Goal: Task Accomplishment & Management: Use online tool/utility

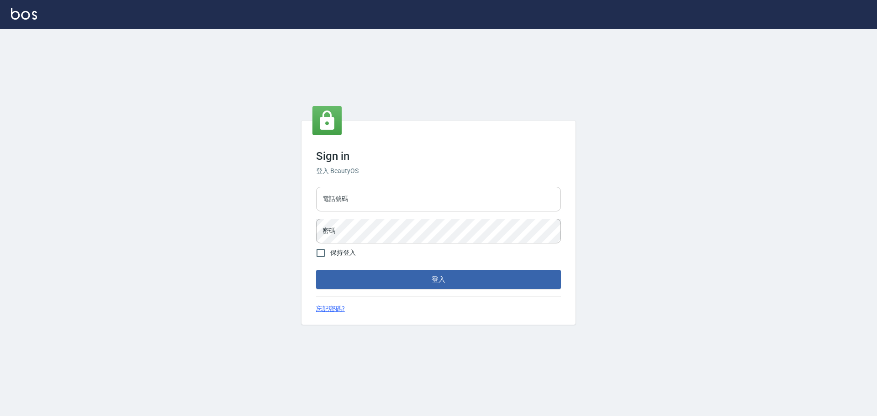
click at [390, 188] on input "電話號碼" at bounding box center [438, 199] width 245 height 25
type input "0989189977"
click at [316, 188] on button "登入" at bounding box center [438, 279] width 245 height 19
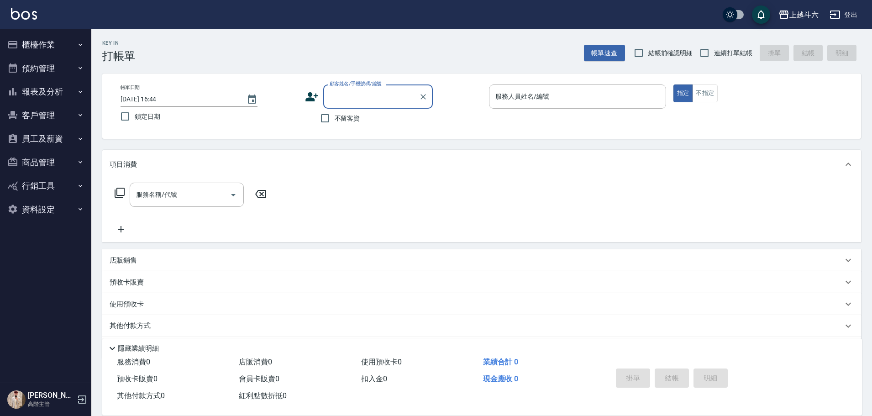
click at [340, 118] on span "不留客資" at bounding box center [348, 119] width 26 height 10
click at [335, 118] on input "不留客資" at bounding box center [325, 118] width 19 height 19
checkbox input "true"
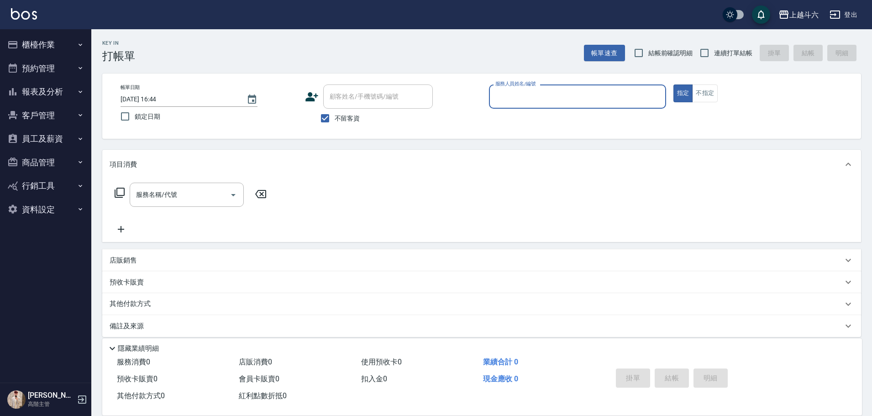
click at [434, 61] on label "連續打單結帳" at bounding box center [724, 52] width 58 height 19
click at [434, 61] on input "連續打單結帳" at bounding box center [704, 52] width 19 height 19
checkbox input "true"
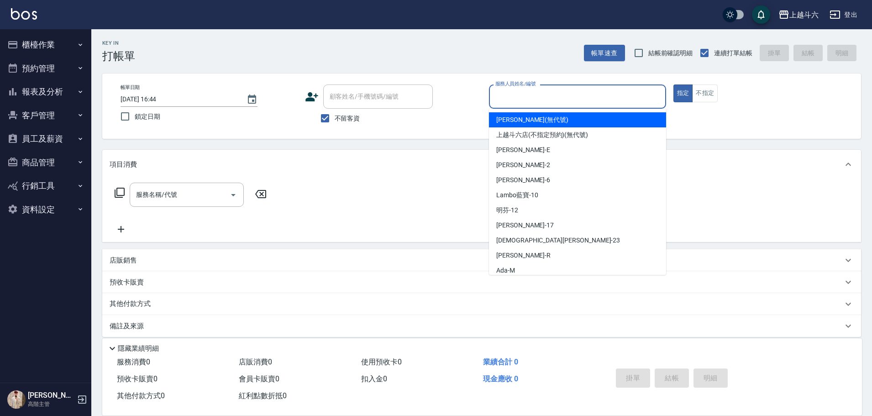
click at [434, 96] on input "服務人員姓名/編號" at bounding box center [577, 97] width 169 height 16
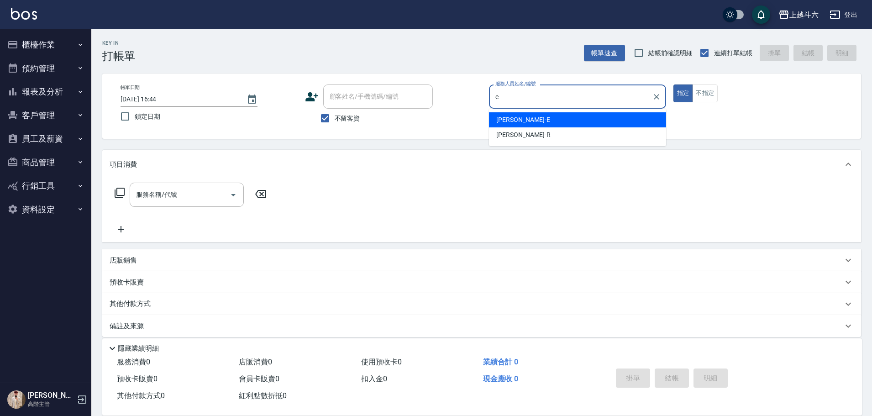
type input "e"
type button "true"
type input "[PERSON_NAME]"
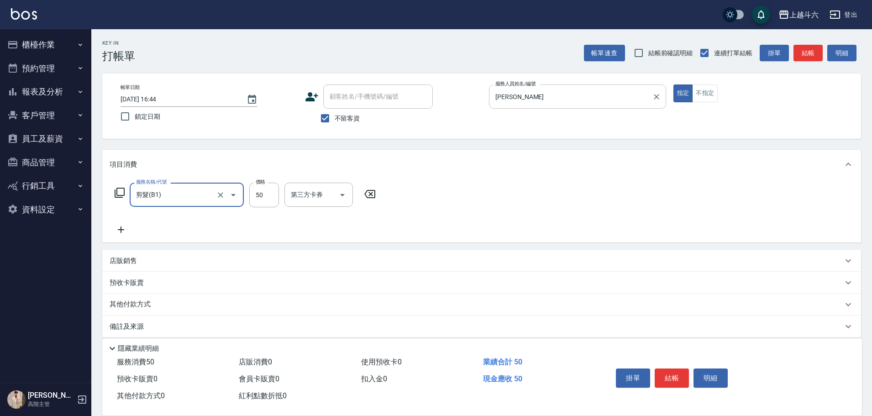
type input "剪髮(B1)"
type input "250"
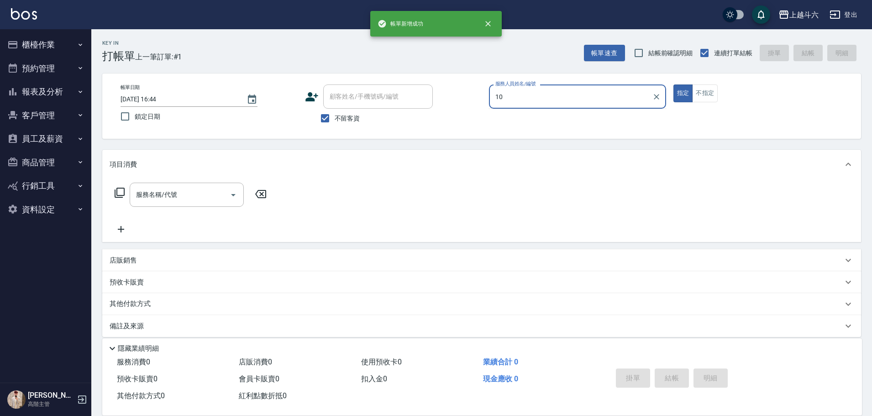
type input "Lambo藍寶-10"
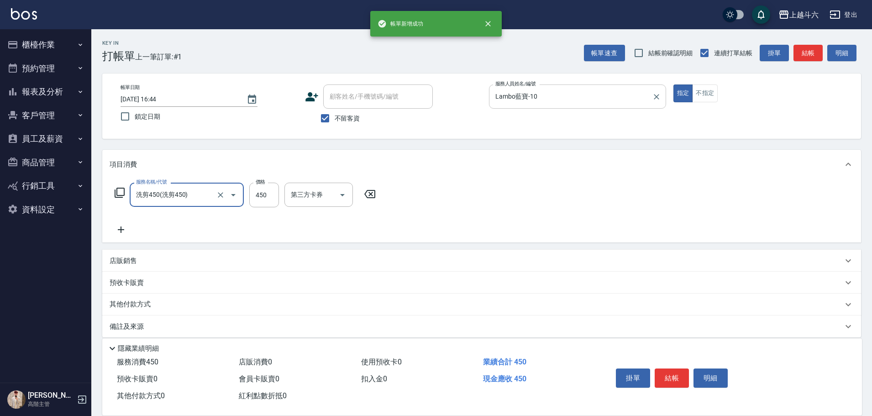
type input "洗剪450"
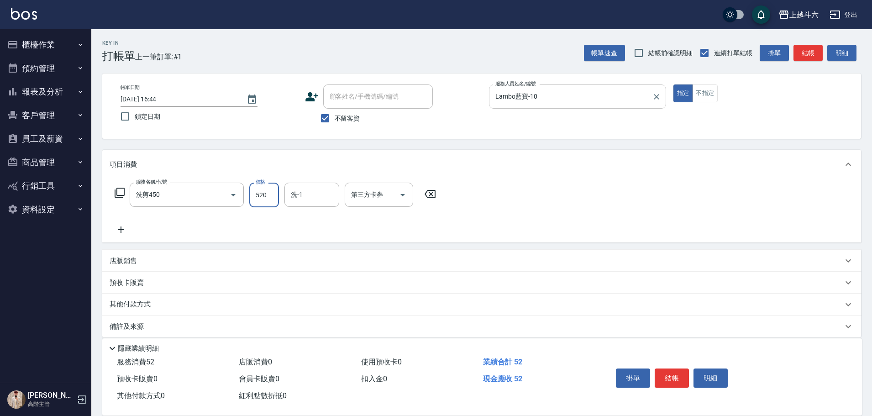
type input "520"
type input "[PERSON_NAME]-23"
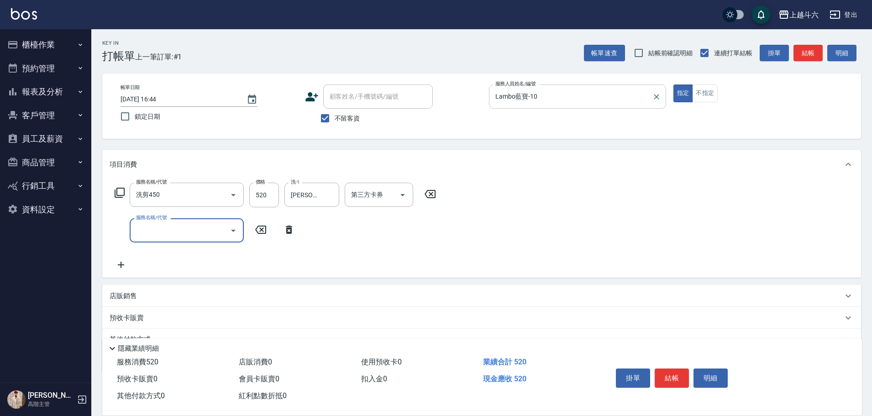
type input "R"
type input "肩100(特6)"
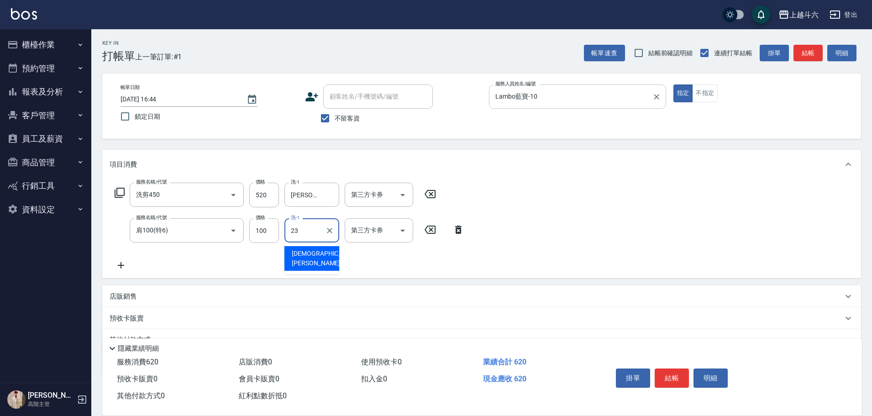
type input "[PERSON_NAME]-23"
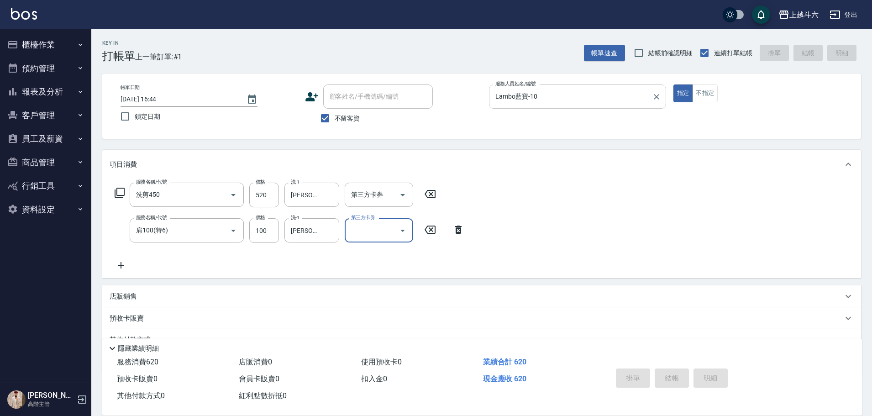
type input "[DATE] 16:45"
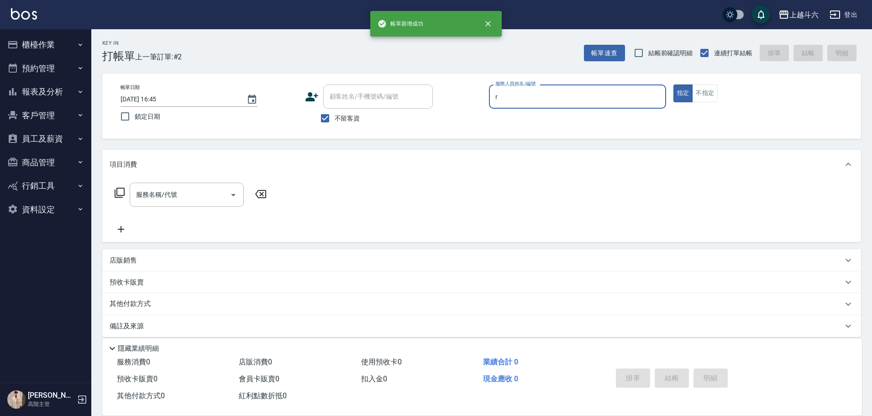
type input "[PERSON_NAME]"
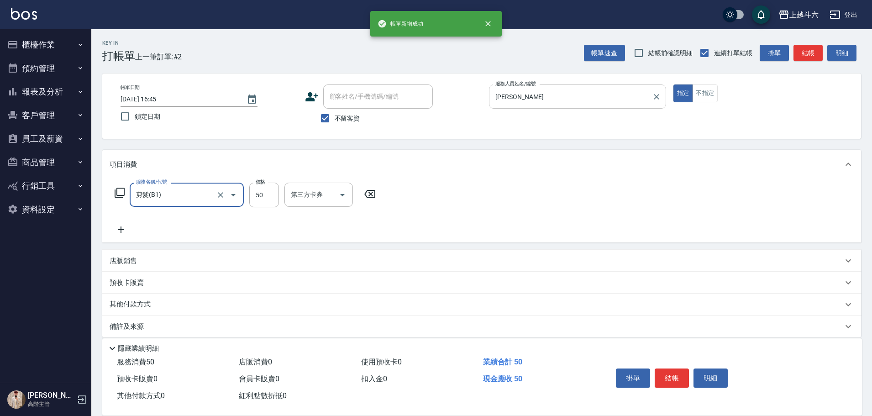
type input "剪髮(B1)"
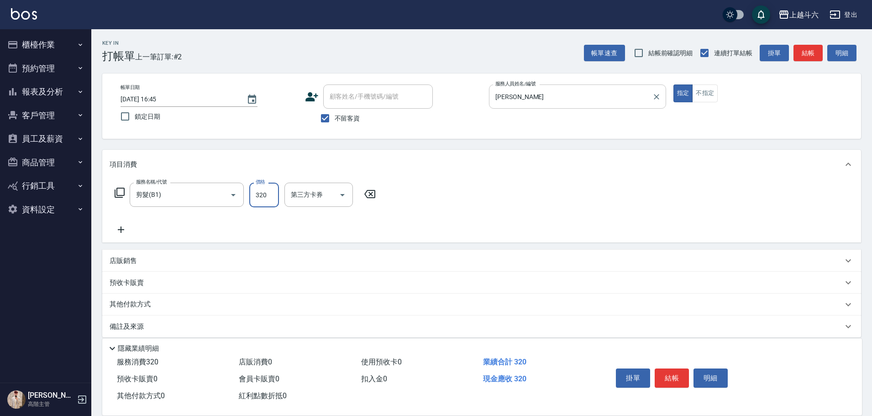
type input "320"
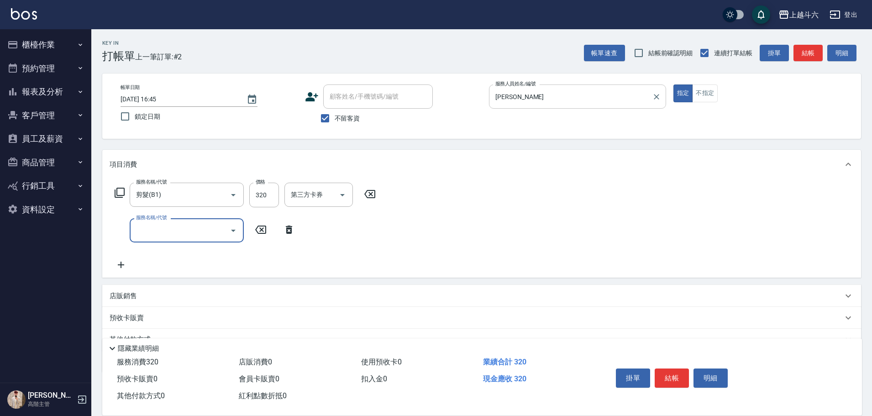
type input "ㄍ"
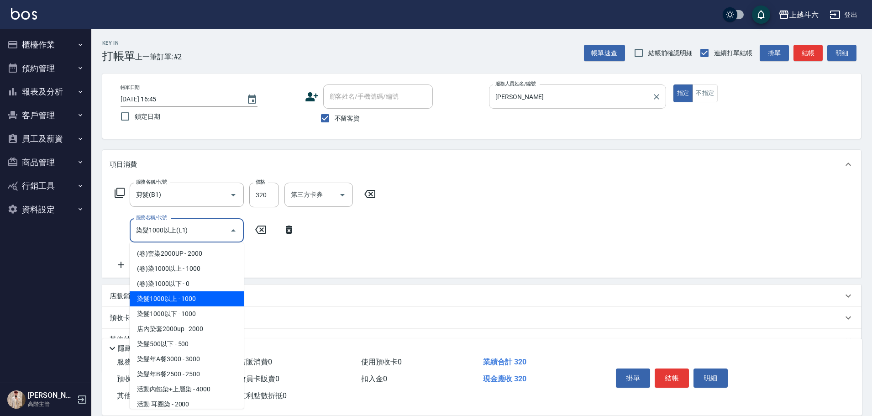
type input "染髮1000以上(L1)"
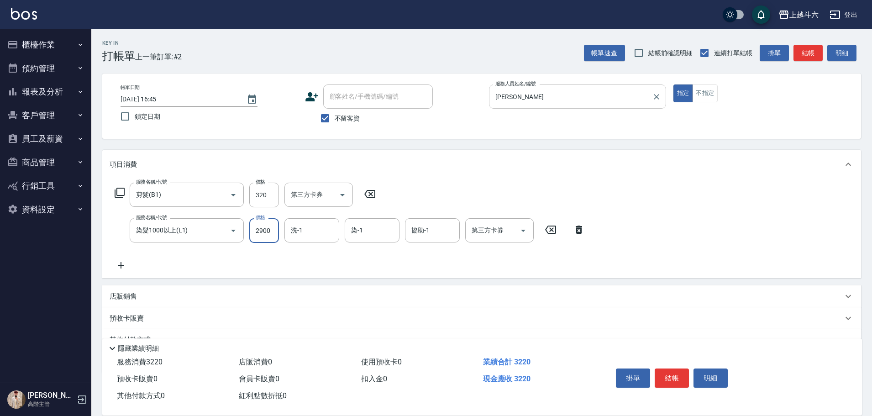
type input "2900"
type input "[PERSON_NAME]-23"
type input "[PERSON_NAME]"
type input "萱芸-32"
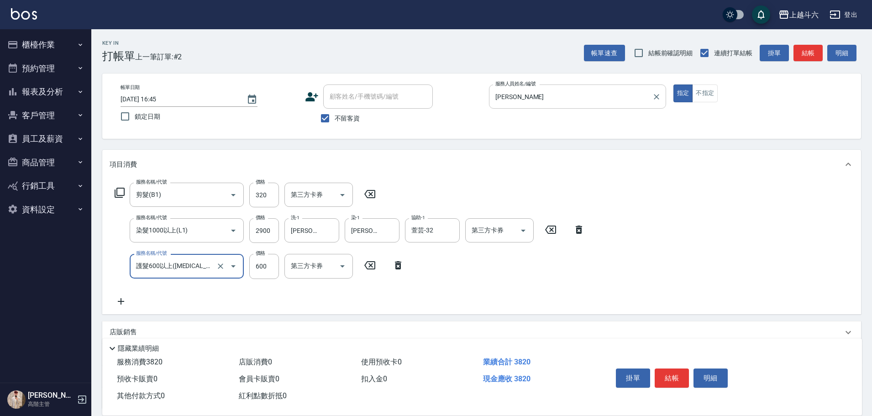
type input "護髮600以上([MEDICAL_DATA])"
type input "990"
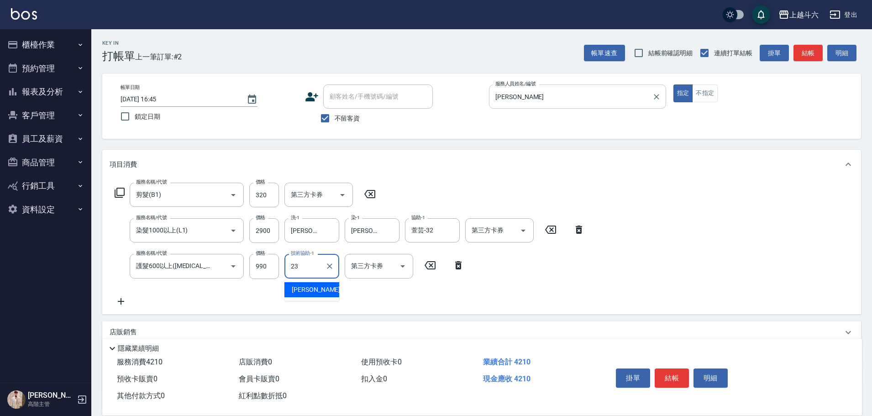
type input "[PERSON_NAME]-23"
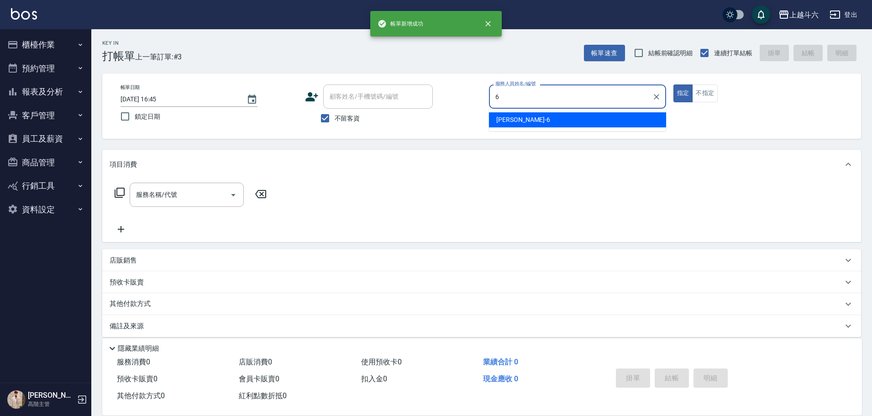
type input "[PERSON_NAME]-6"
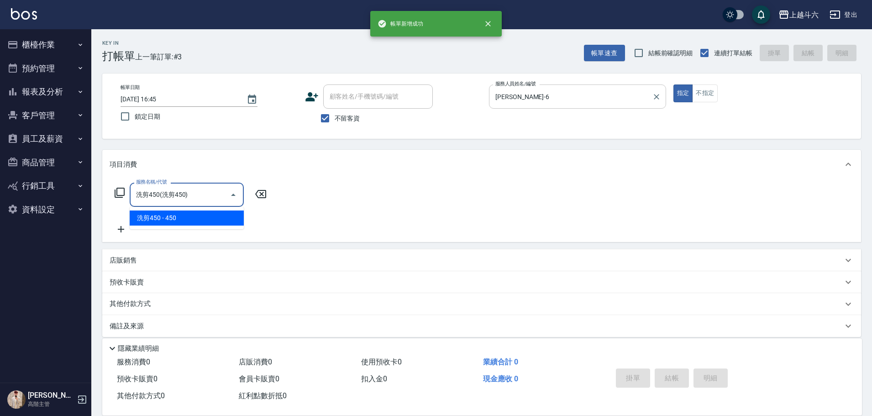
type input "洗剪450"
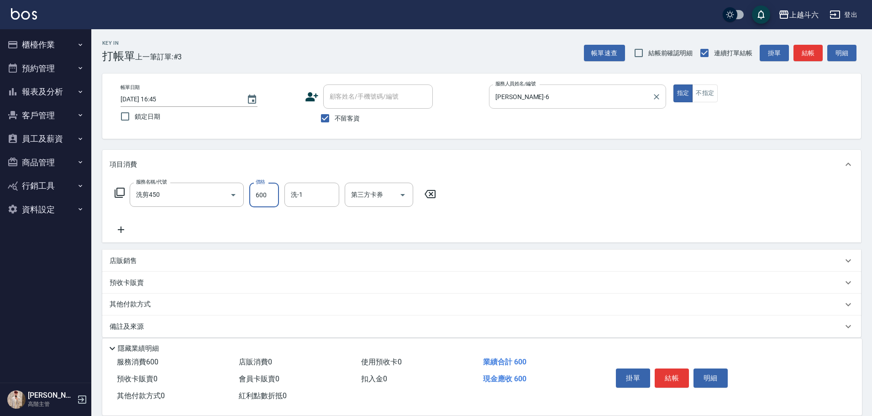
type input "600"
type input "萱芸-32"
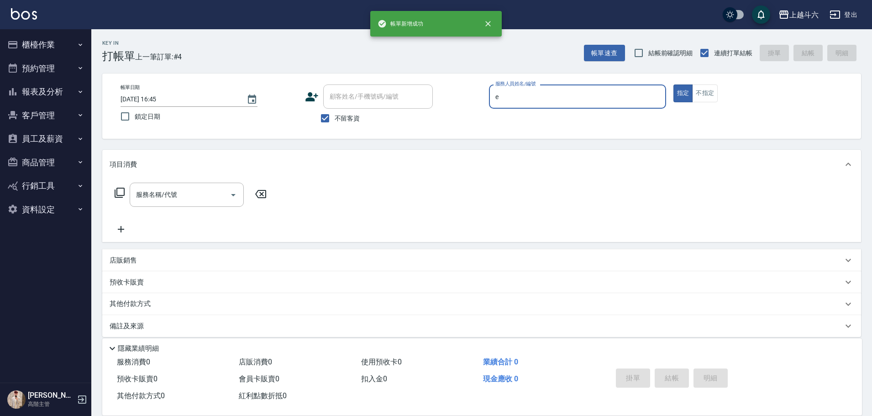
type input "[PERSON_NAME]"
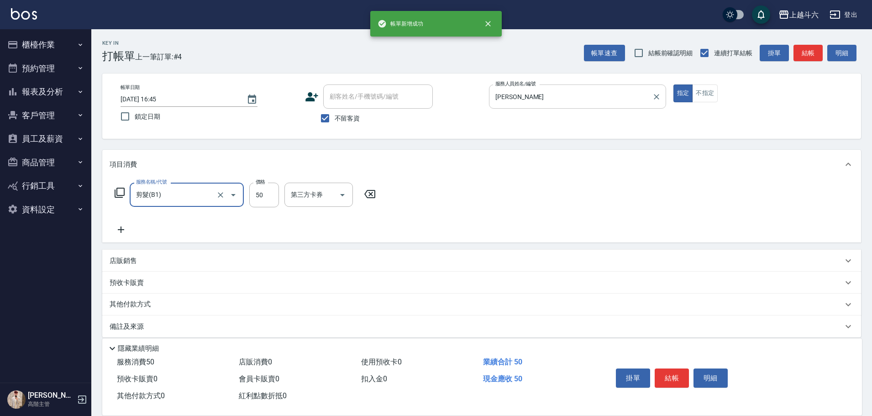
type input "剪髮(B1)"
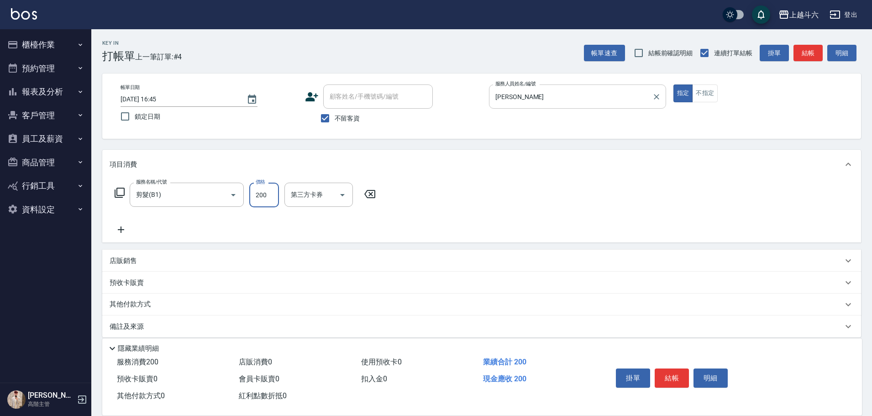
type input "200"
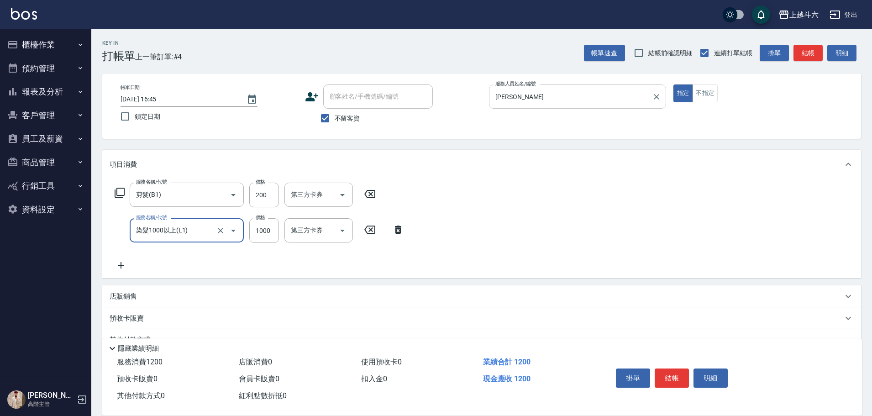
type input "染髮1000以上(L1)"
type input "1300"
type input "2"
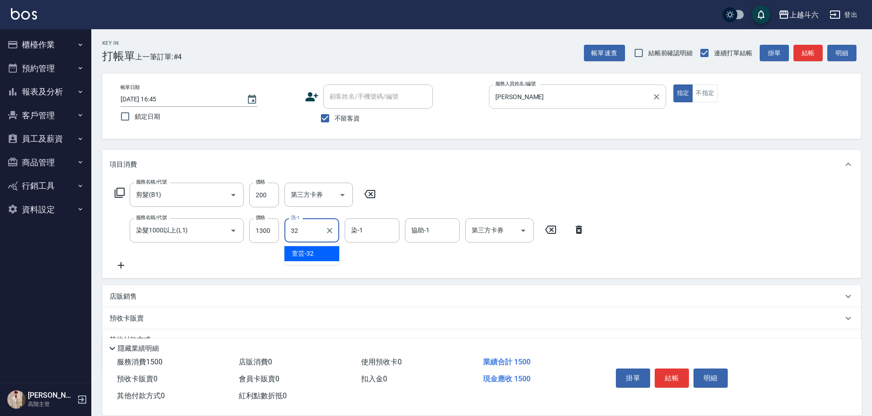
type input "萱芸-32"
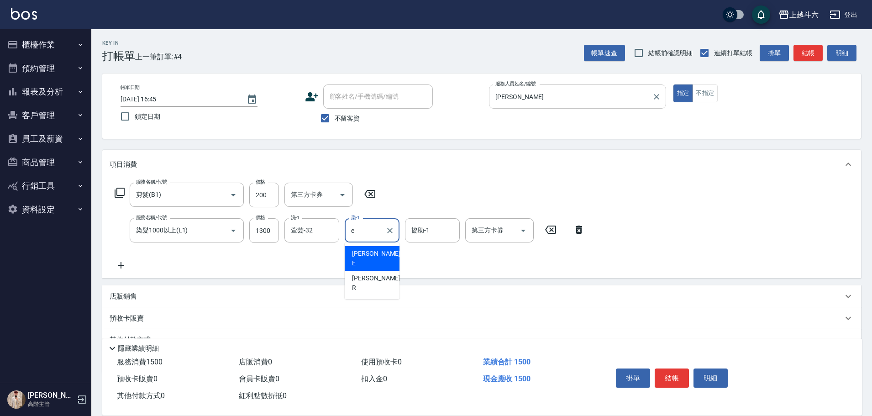
type input "[PERSON_NAME]"
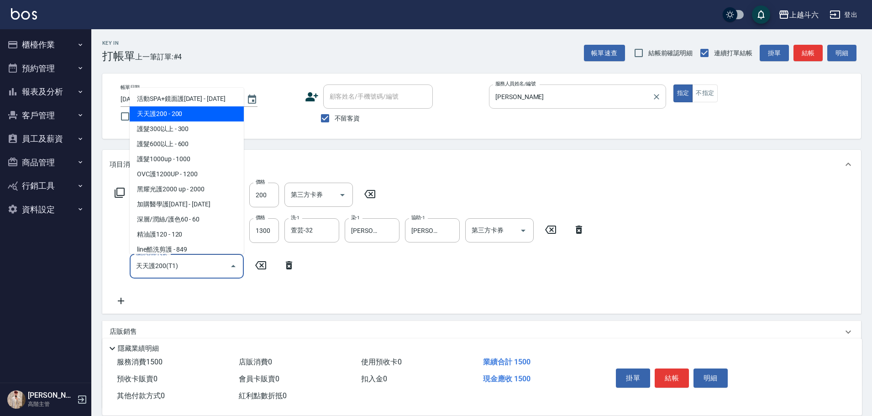
type input "天天護200(T1)"
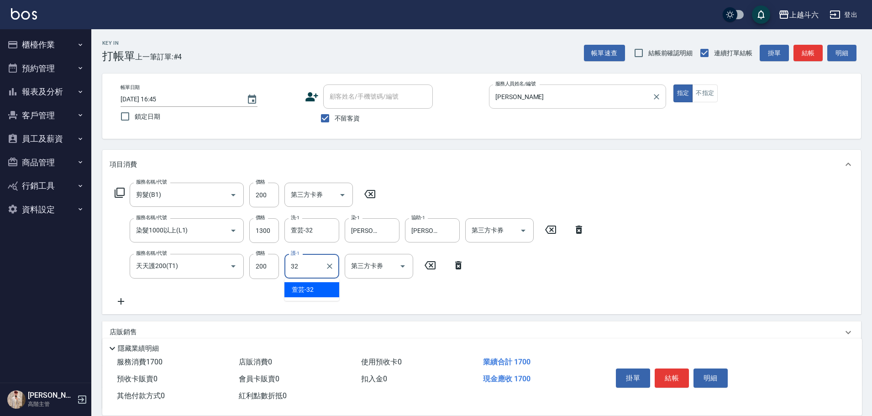
type input "萱芸-32"
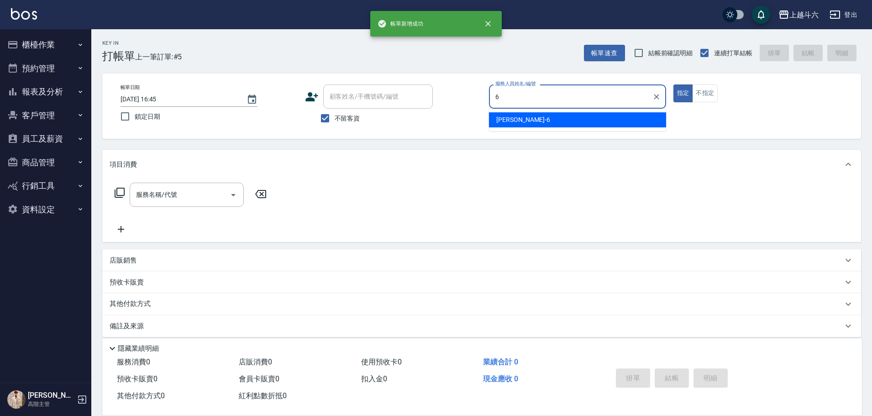
type input "[PERSON_NAME]-6"
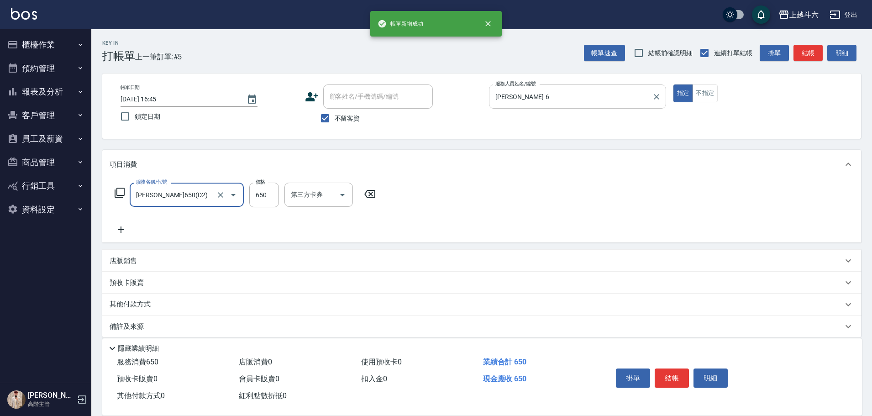
type input "[PERSON_NAME]650(D2)"
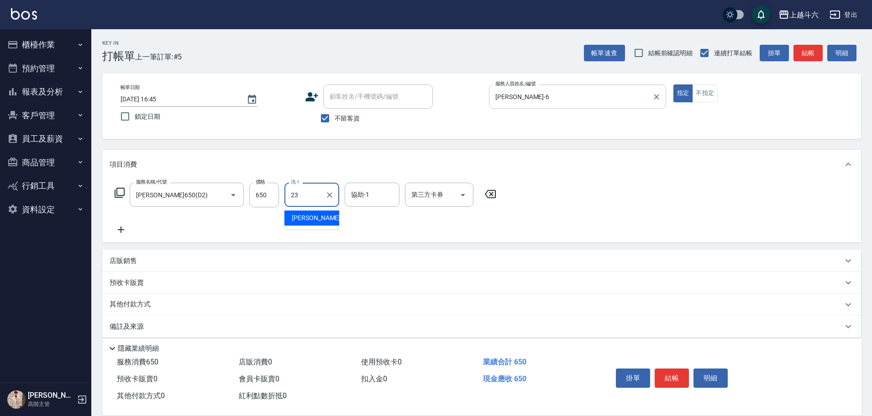
type input "[PERSON_NAME]-23"
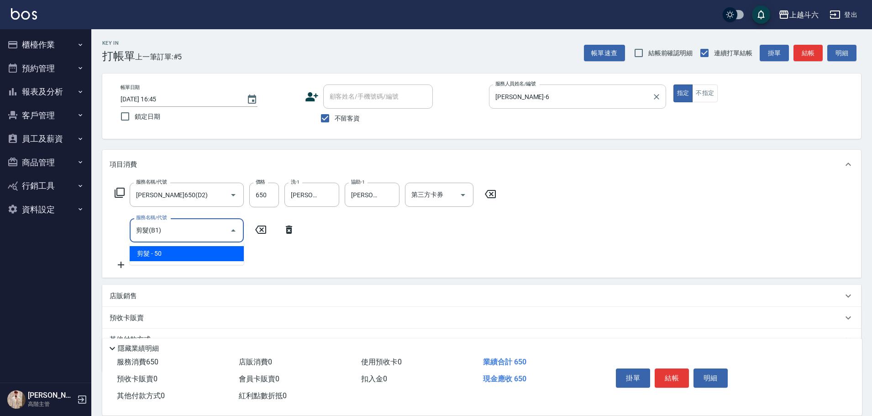
type input "剪髮(B1)"
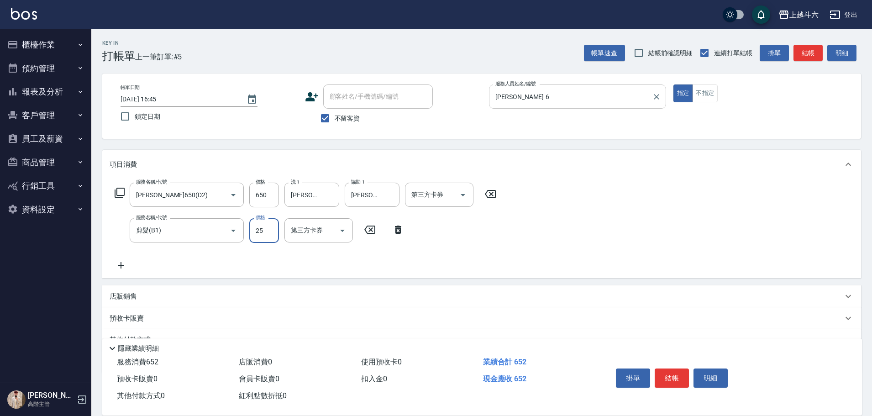
type input "250"
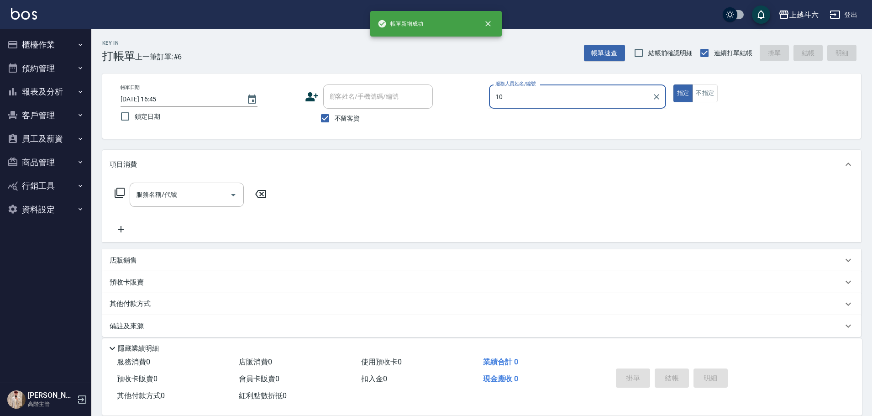
type input "Lambo藍寶-10"
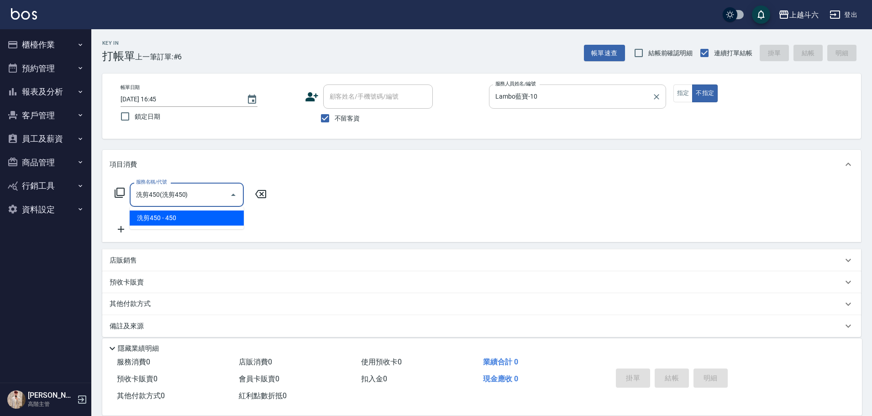
type input "洗剪450"
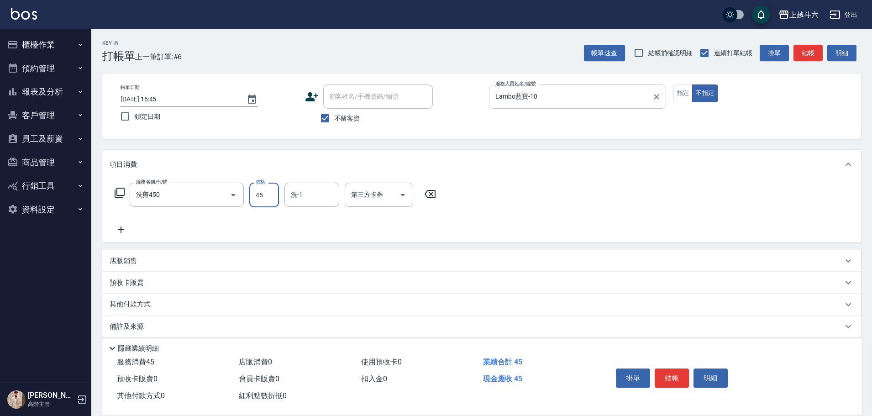
type input "450"
click at [324, 188] on input "洗-1" at bounding box center [312, 195] width 47 height 16
type input "萱芸-32"
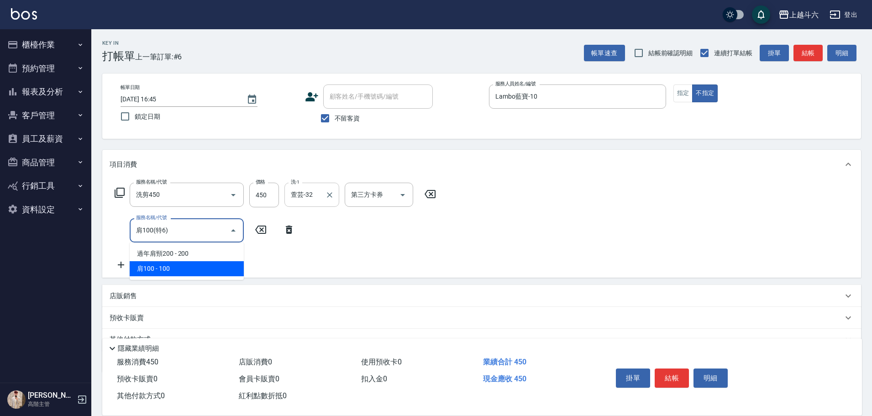
type input "肩100(特6)"
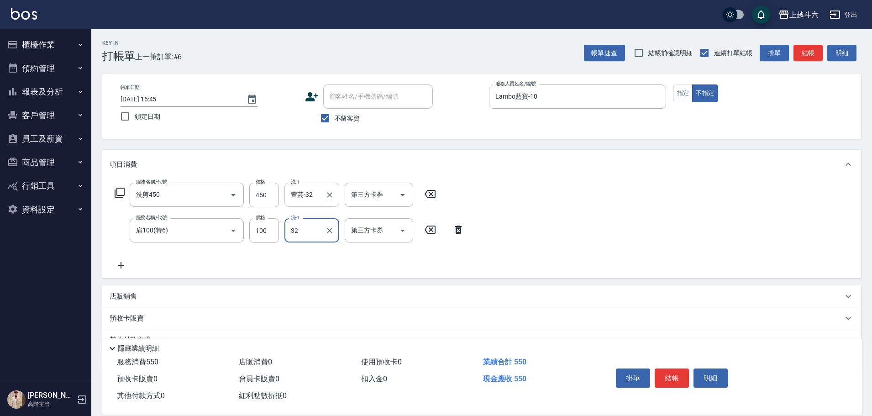
type input "萱芸-32"
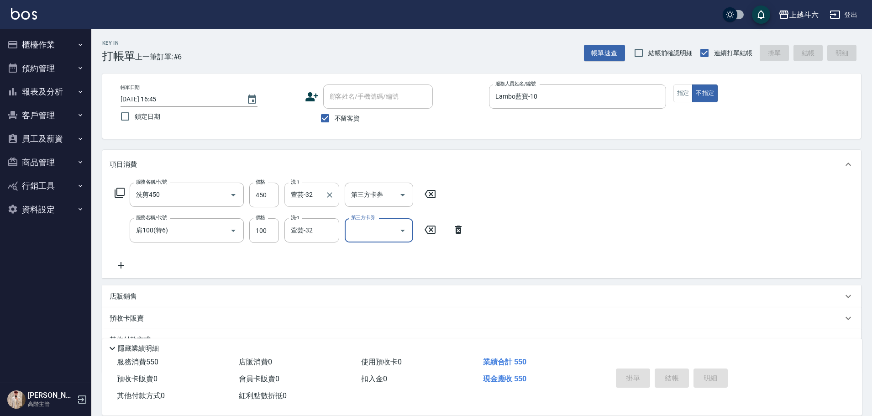
type input "[DATE] 16:46"
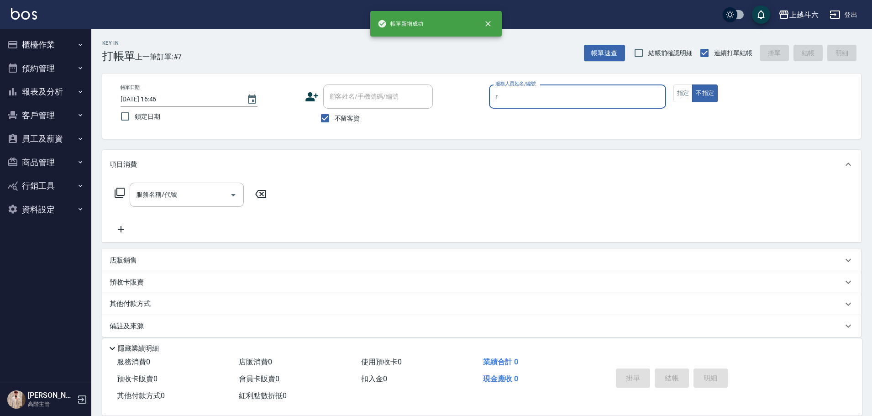
type input "r"
type button "false"
type input "[PERSON_NAME]"
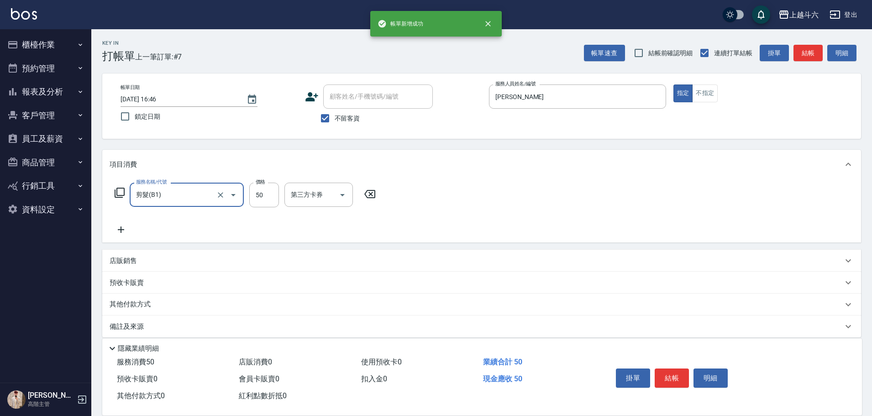
type input "剪髮(B1)"
type input "200"
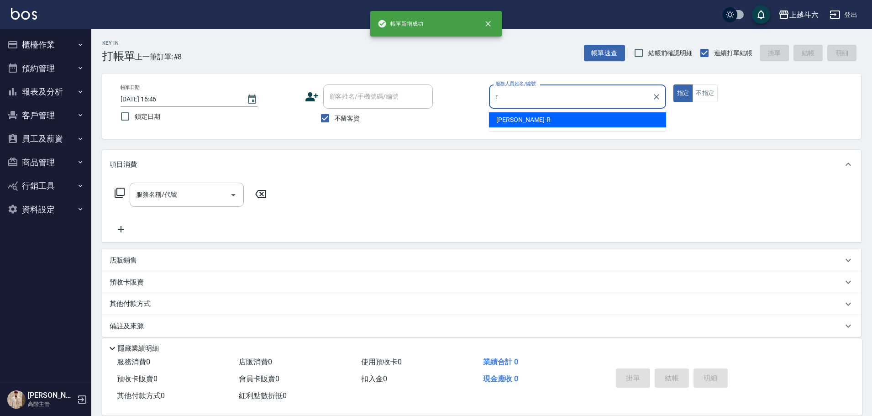
type input "[PERSON_NAME]"
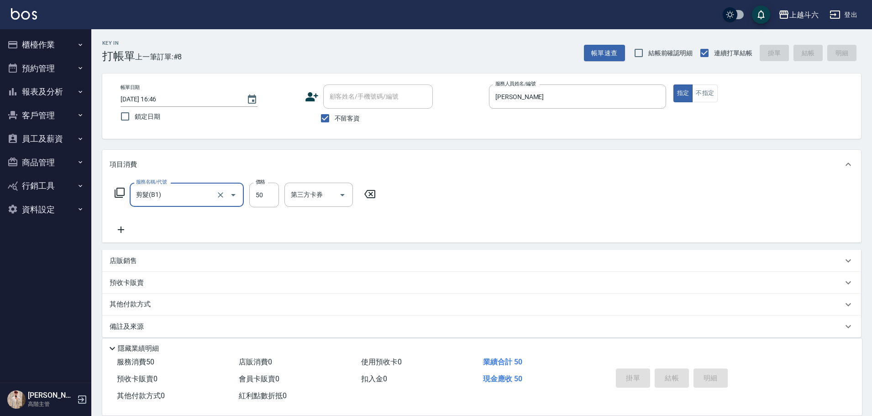
type input "剪髮(B1)"
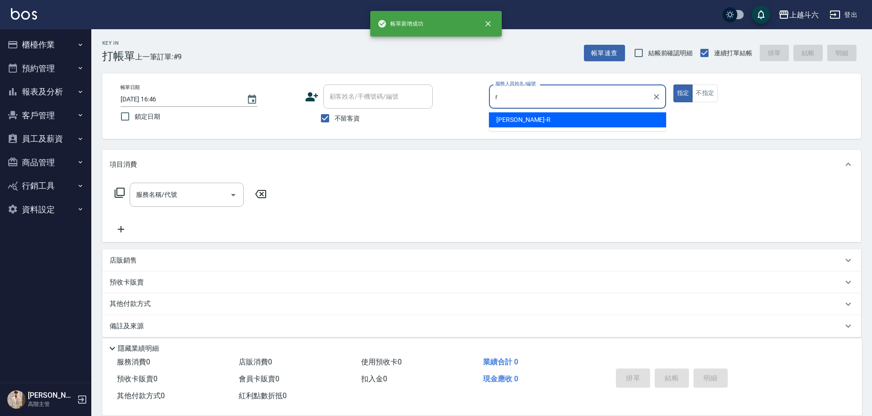
type input "[PERSON_NAME]"
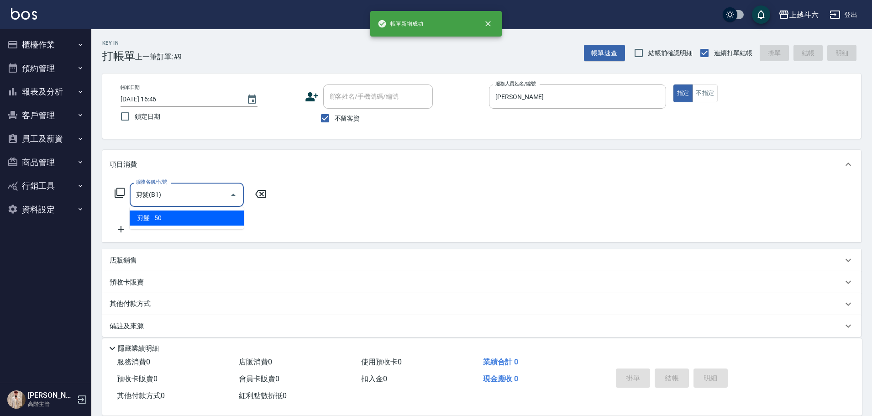
type input "剪髮(B1)"
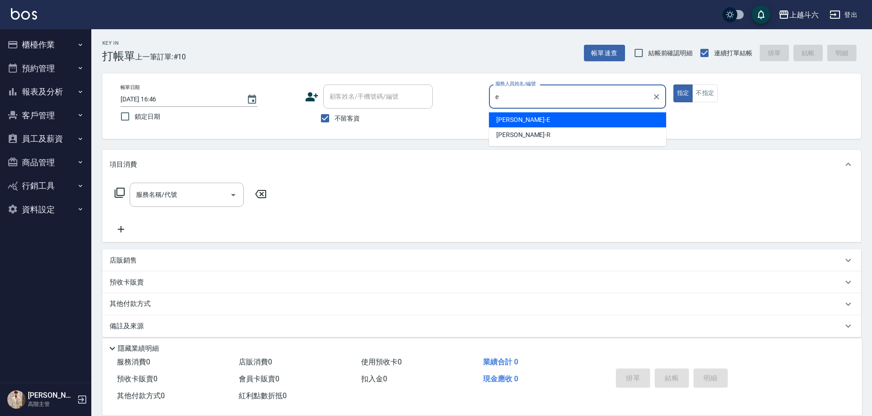
type input "[PERSON_NAME]"
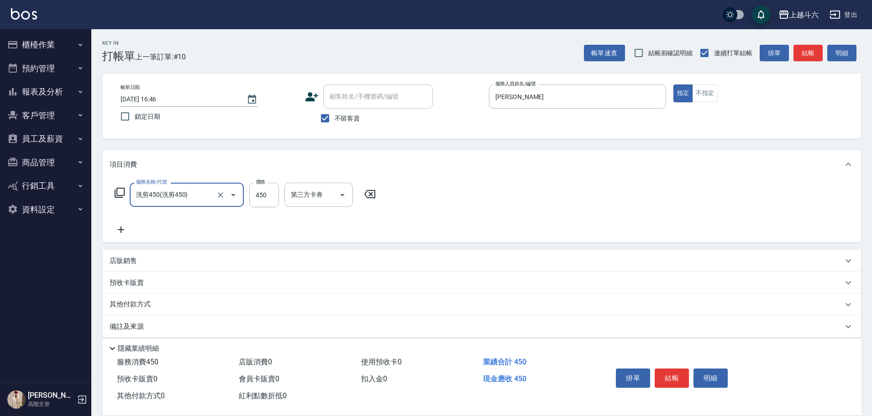
type input "洗剪450"
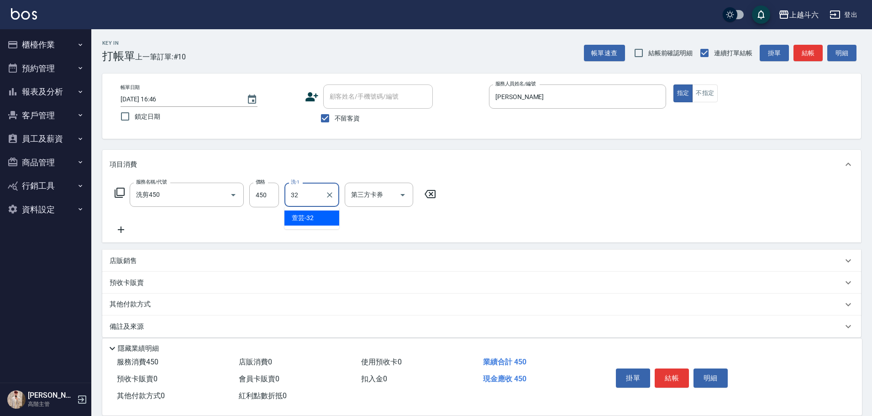
type input "萱芸-32"
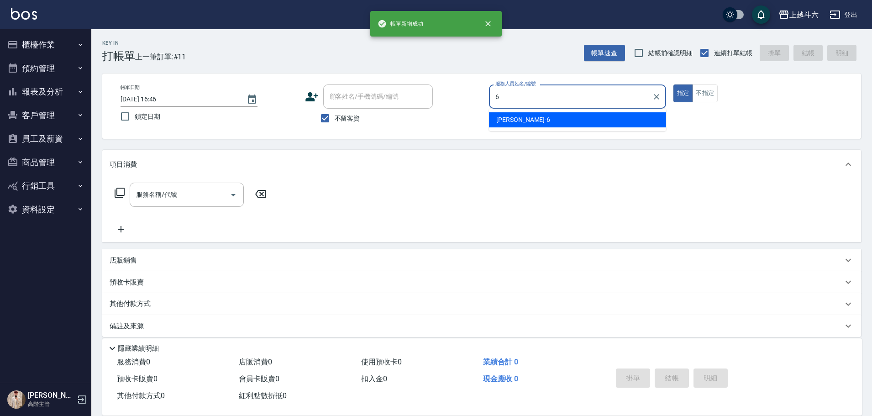
type input "[PERSON_NAME]-6"
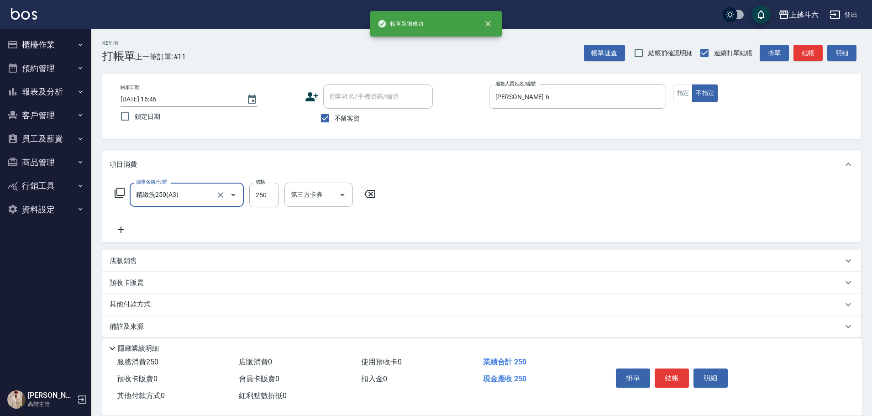
type input "精緻洗250(A3)"
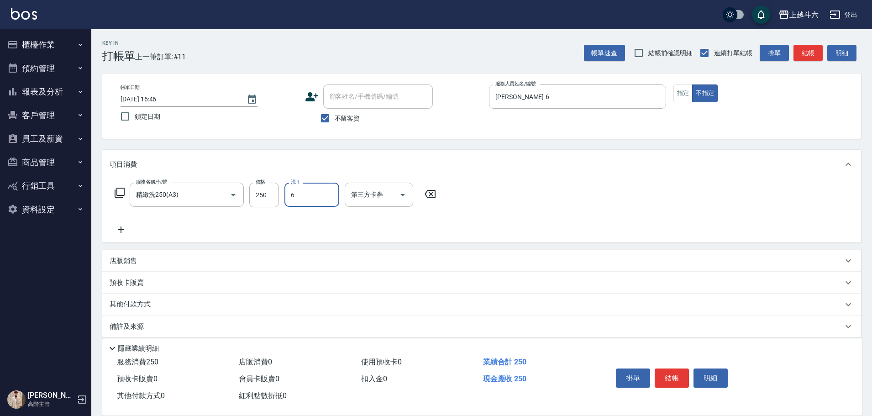
type input "[PERSON_NAME]-6"
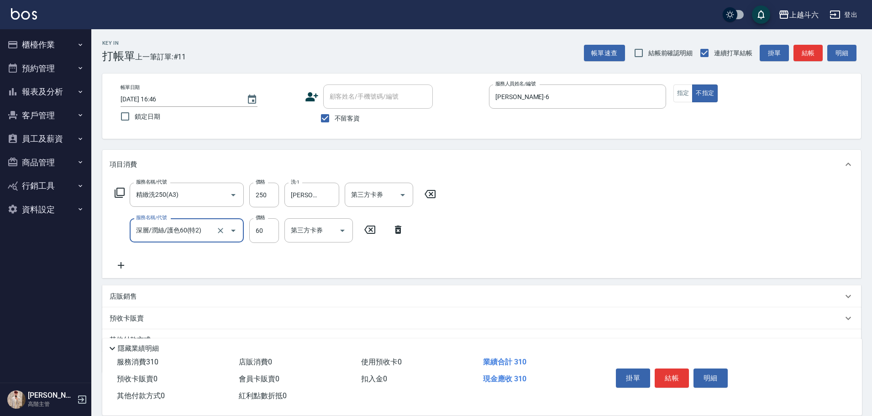
type input "深層/潤絲/護色60(特2)"
type input "[PERSON_NAME]-6"
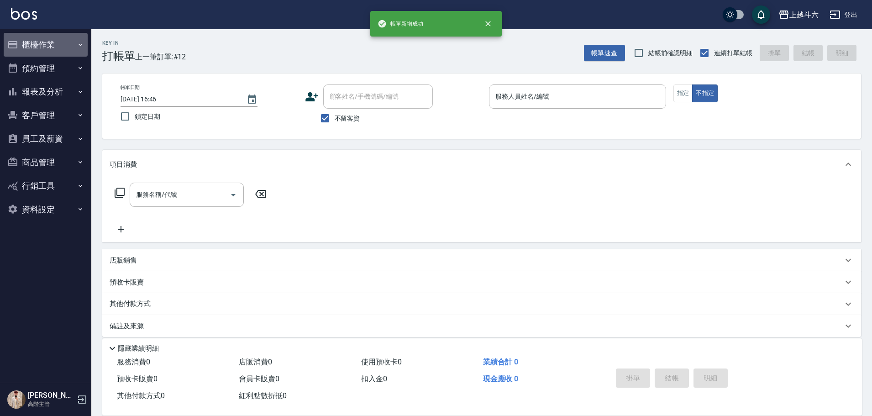
click at [46, 40] on button "櫃檯作業" at bounding box center [46, 45] width 84 height 24
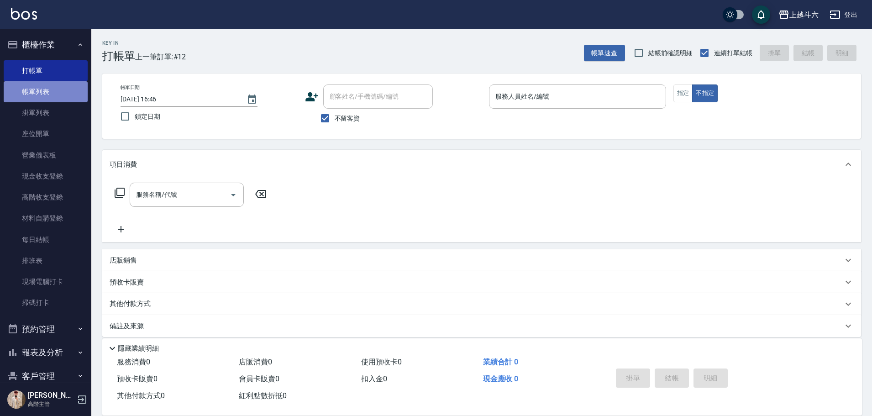
click at [47, 88] on link "帳單列表" at bounding box center [46, 91] width 84 height 21
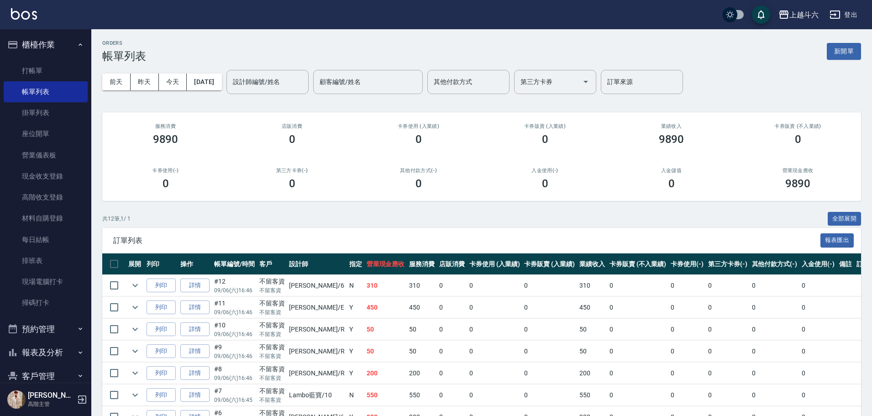
click at [201, 188] on td "詳情" at bounding box center [195, 285] width 34 height 21
click at [203, 188] on link "詳情" at bounding box center [194, 286] width 29 height 14
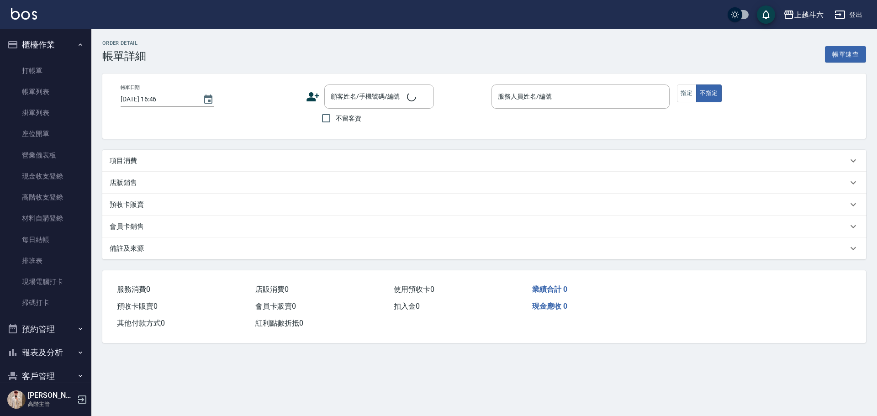
checkbox input "true"
type input "[PERSON_NAME]-6"
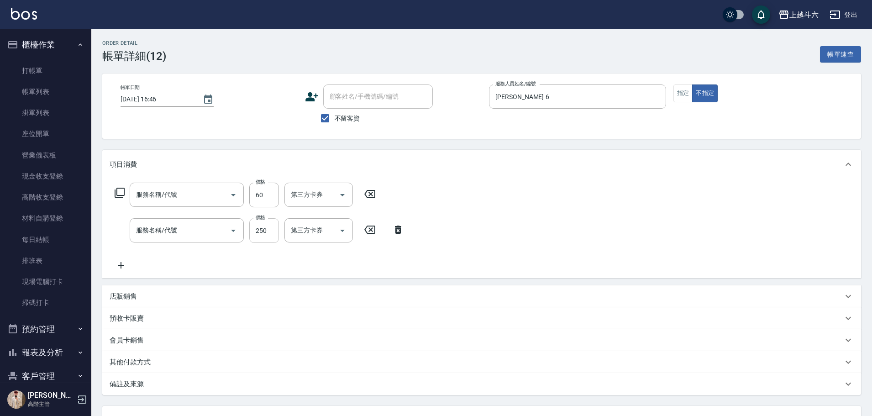
type input "深層/潤絲/護色60(特2)"
type input "精緻洗250(A3)"
click at [218, 188] on icon "Clear" at bounding box center [220, 194] width 9 height 9
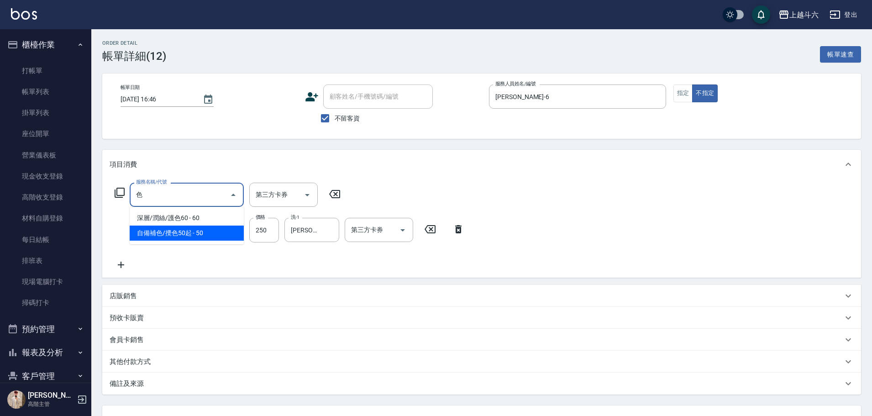
type input "自備補色/攪色50起(特5)"
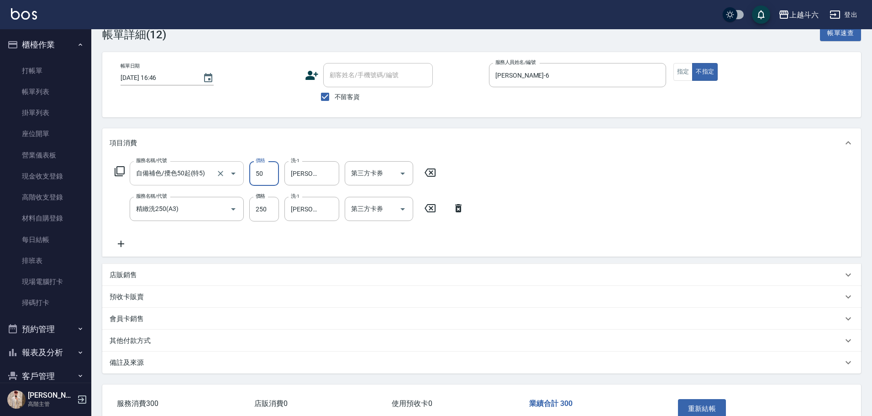
scroll to position [46, 0]
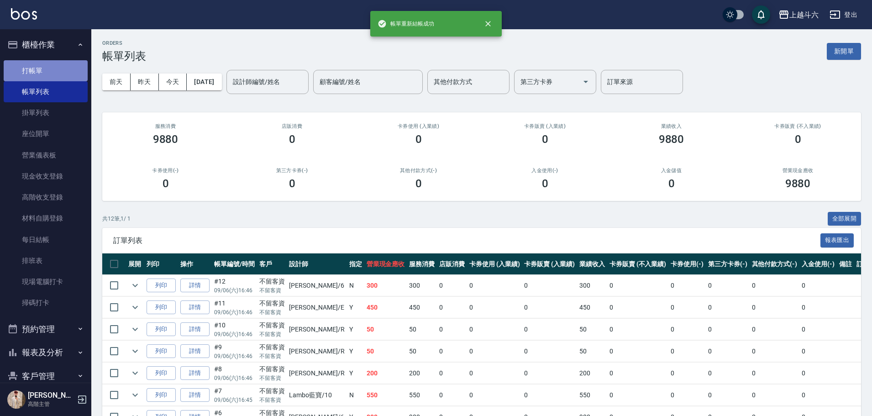
click at [51, 74] on link "打帳單" at bounding box center [46, 70] width 84 height 21
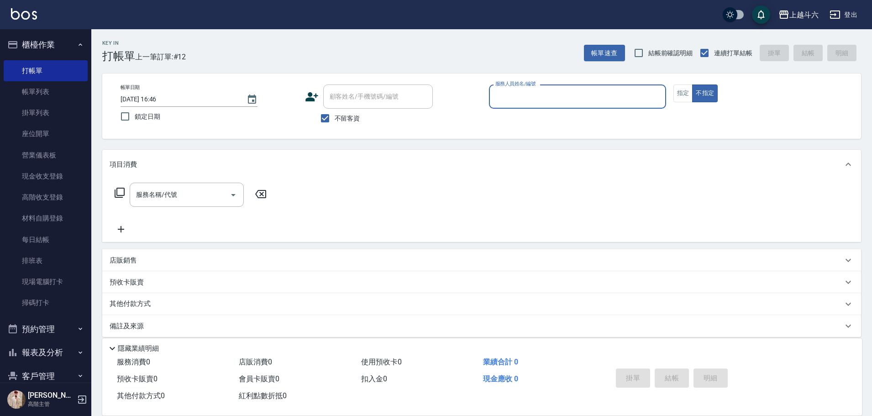
click at [434, 95] on input "服務人員姓名/編號" at bounding box center [577, 97] width 169 height 16
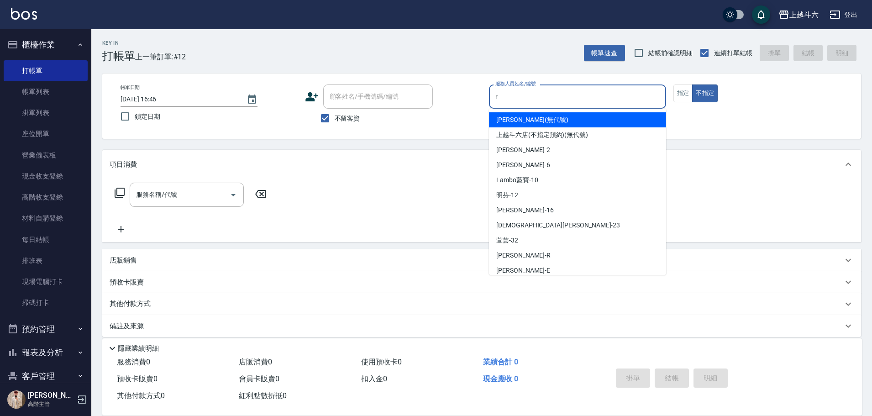
type input "[PERSON_NAME]"
type button "false"
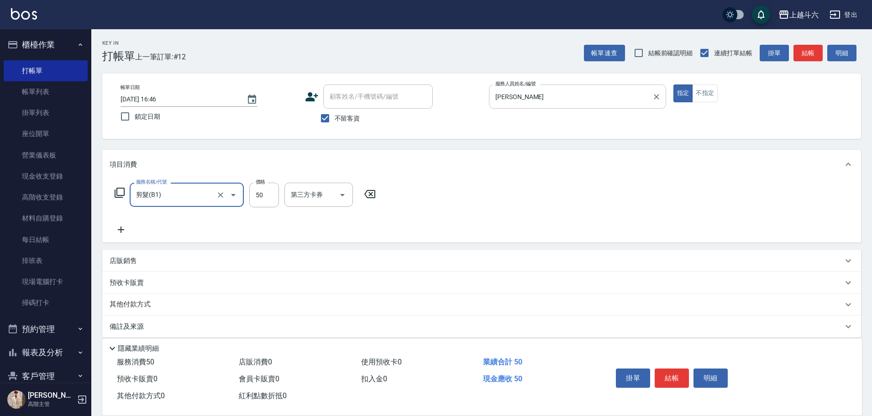
type input "剪髮(B1)"
type input "320"
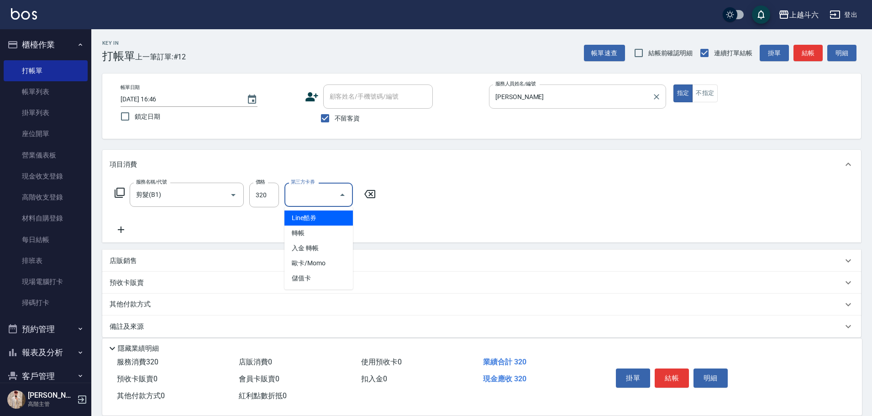
type input "儲值卡"
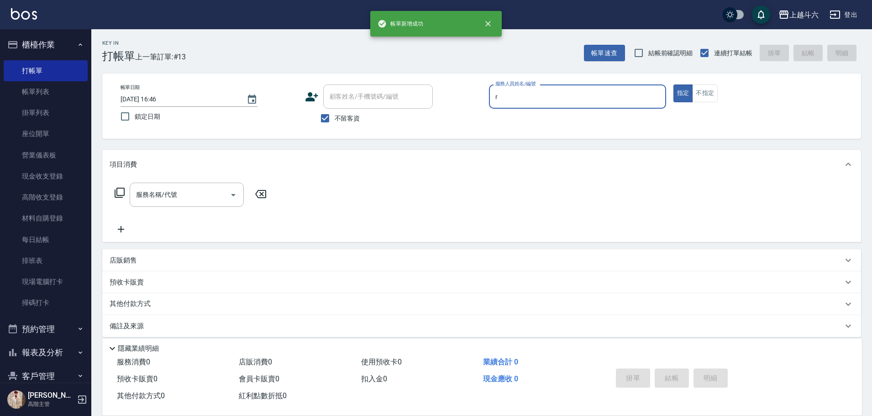
type input "r"
type button "true"
type input "[PERSON_NAME]"
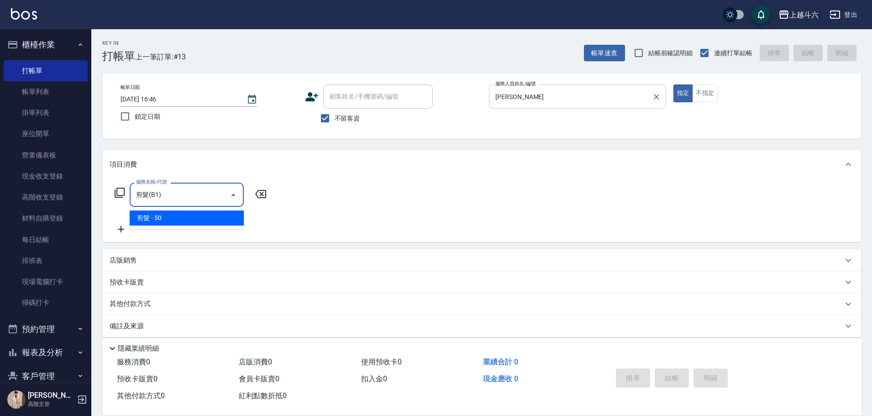
type input "剪髮(B1)"
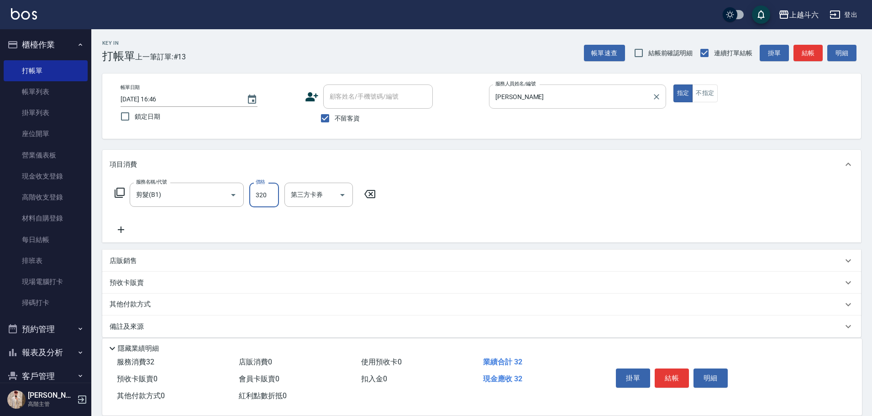
type input "320"
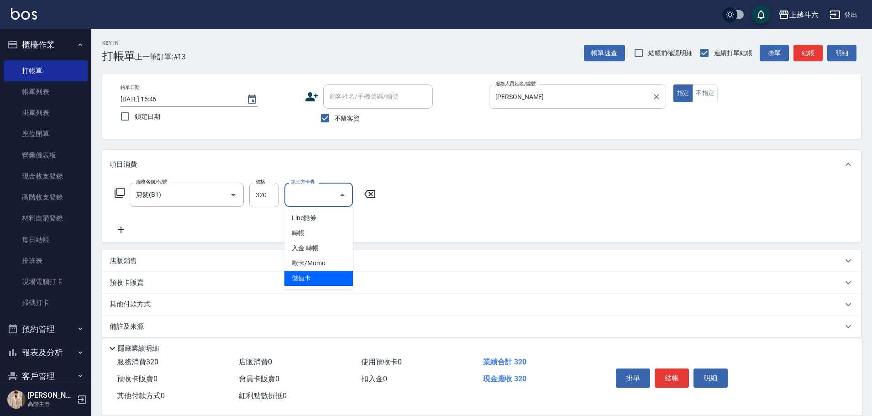
type input "儲值卡"
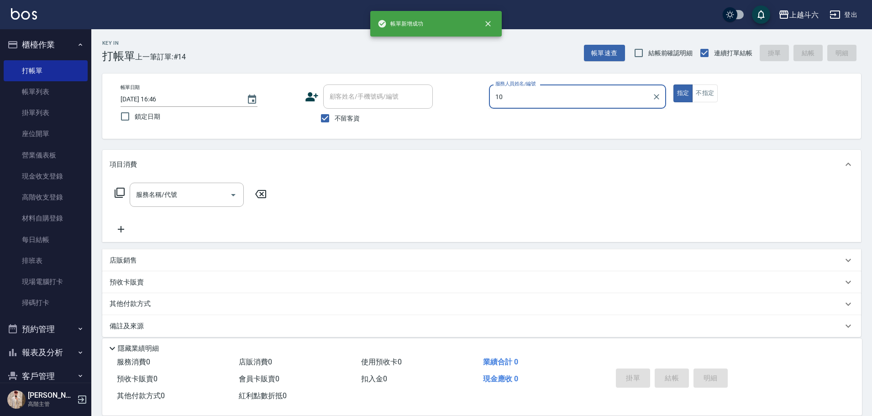
type input "Lambo藍寶-10"
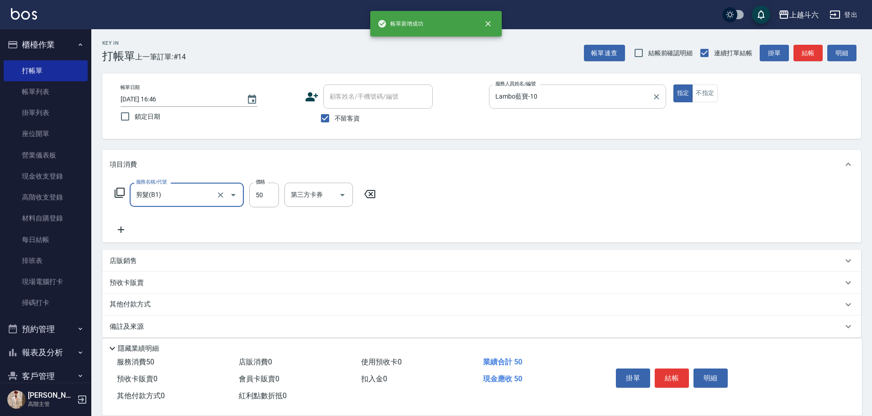
type input "剪髮(B1)"
type input "300"
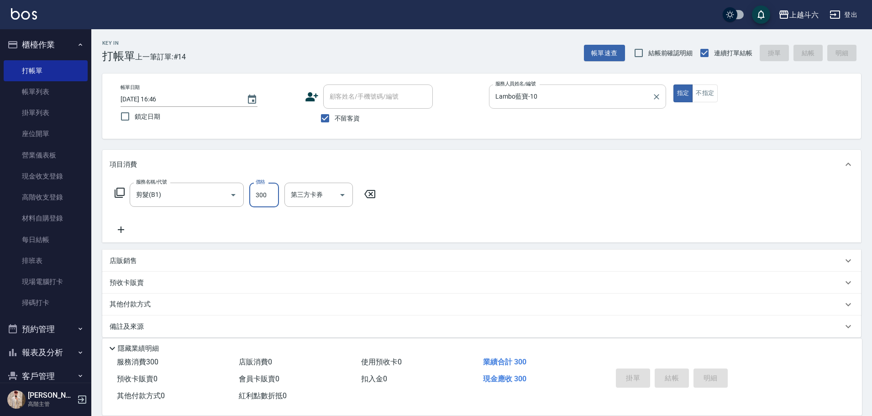
type input "[DATE] 16:47"
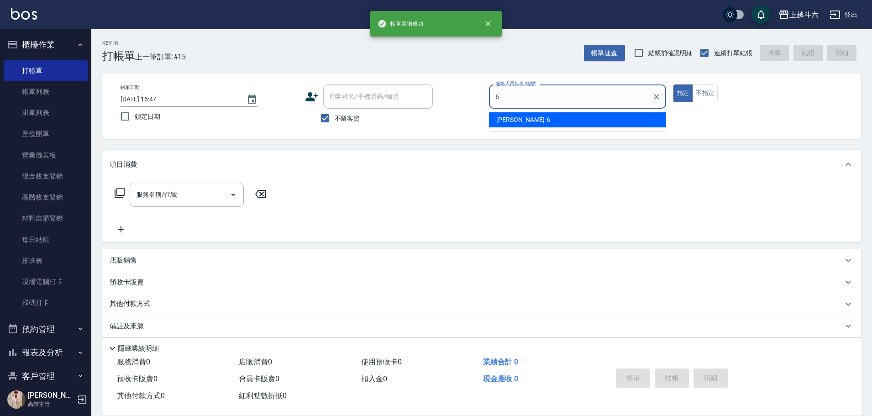
type input "[PERSON_NAME]-6"
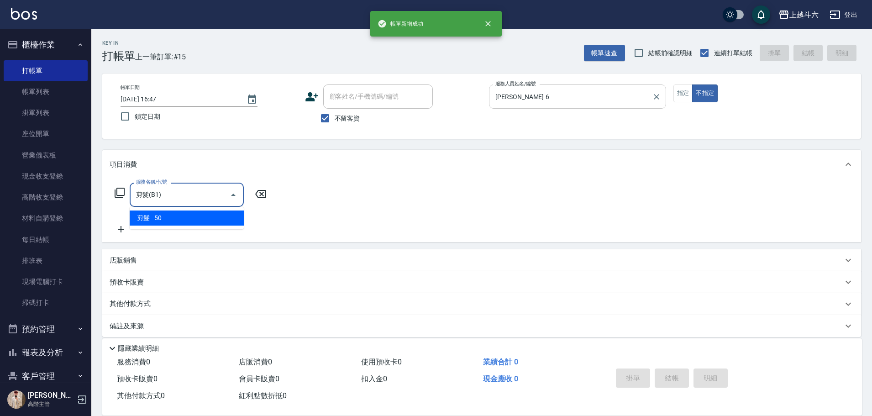
type input "剪髮(B1)"
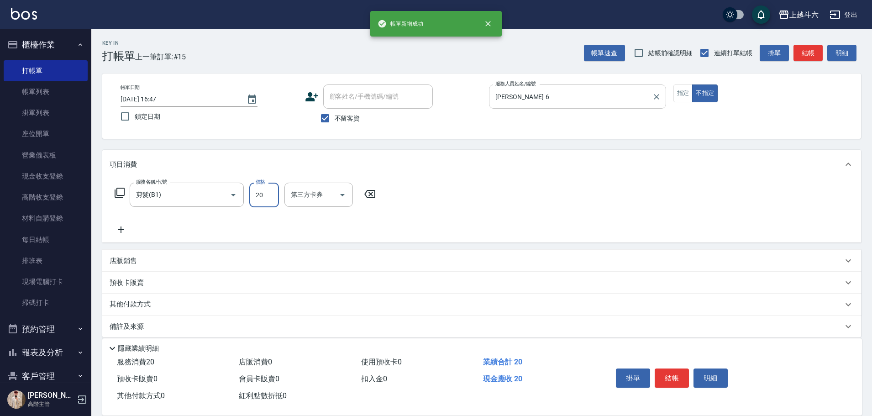
type input "200"
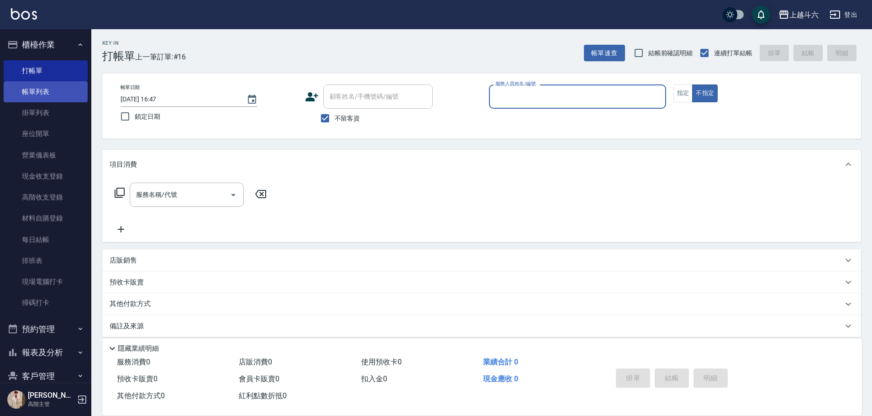
click at [66, 88] on link "帳單列表" at bounding box center [46, 91] width 84 height 21
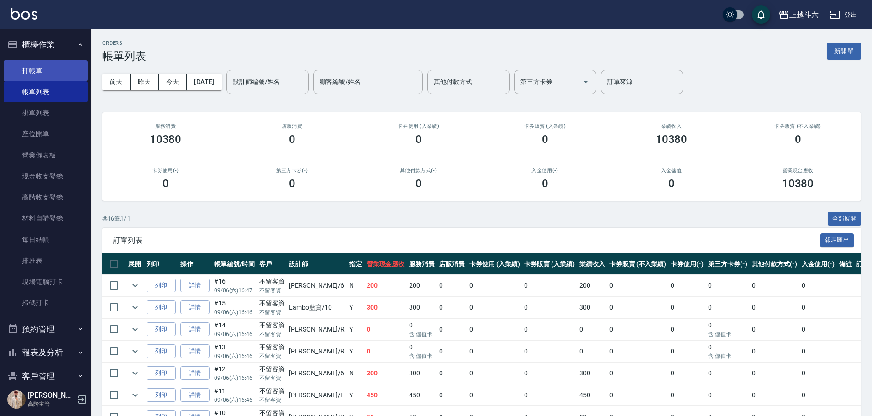
click at [25, 63] on link "打帳單" at bounding box center [46, 70] width 84 height 21
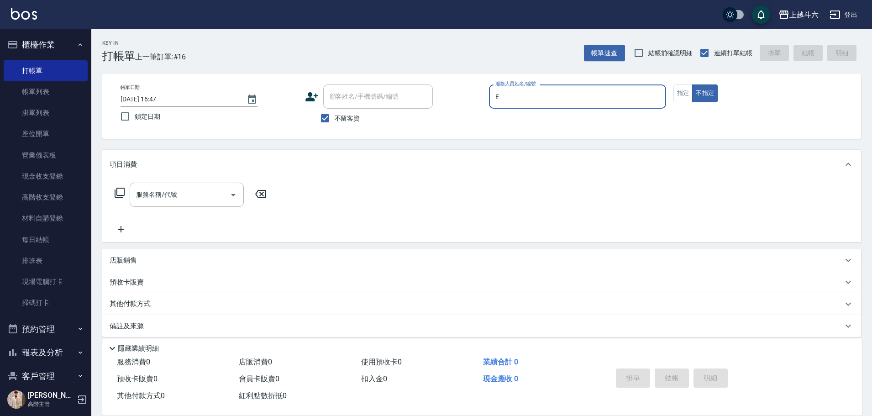
type input "[PERSON_NAME]"
type button "false"
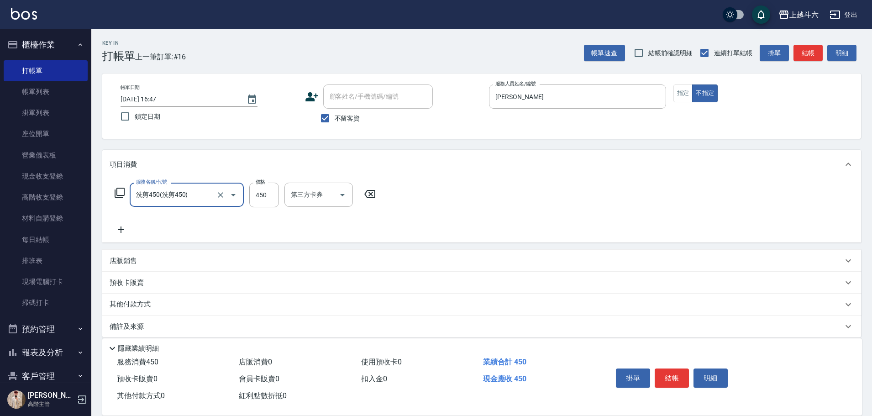
type input "洗剪450"
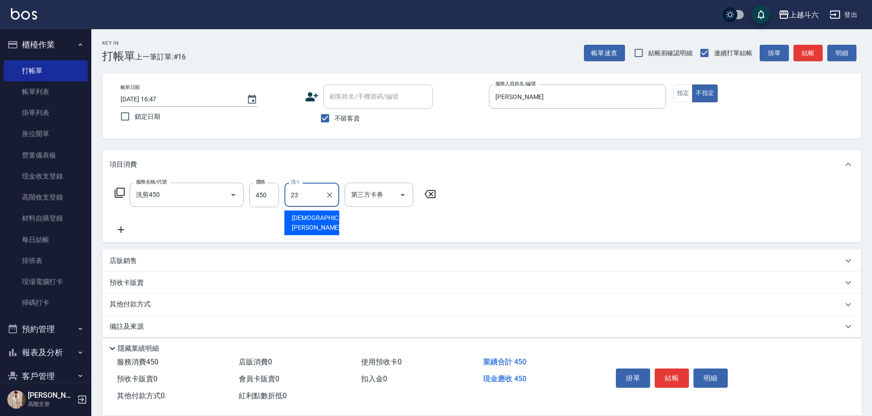
type input "[PERSON_NAME]-23"
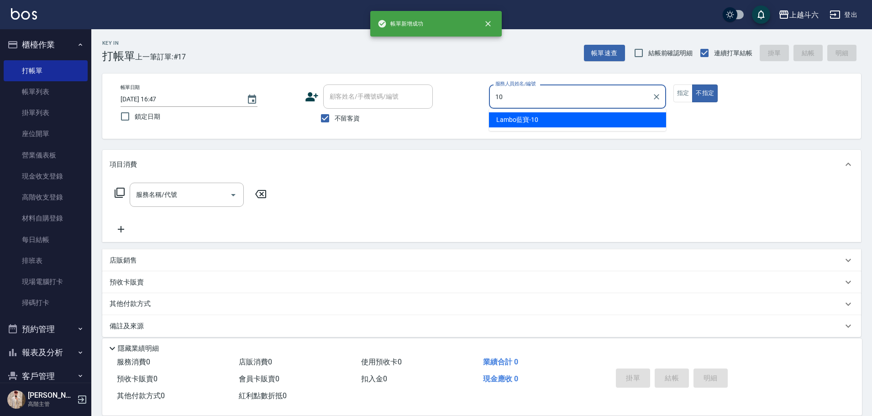
type input "Lambo藍寶-10"
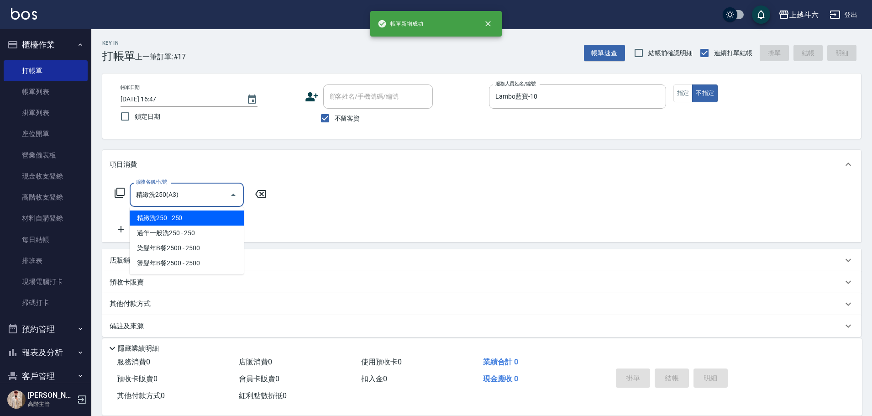
type input "精緻洗250(A3)"
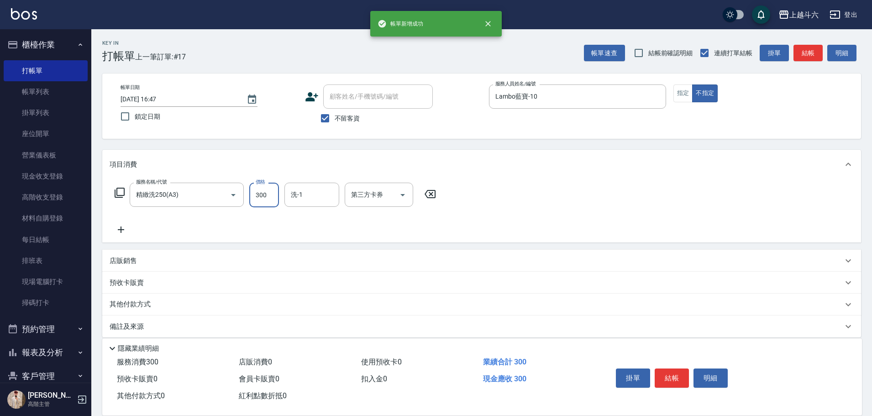
type input "300"
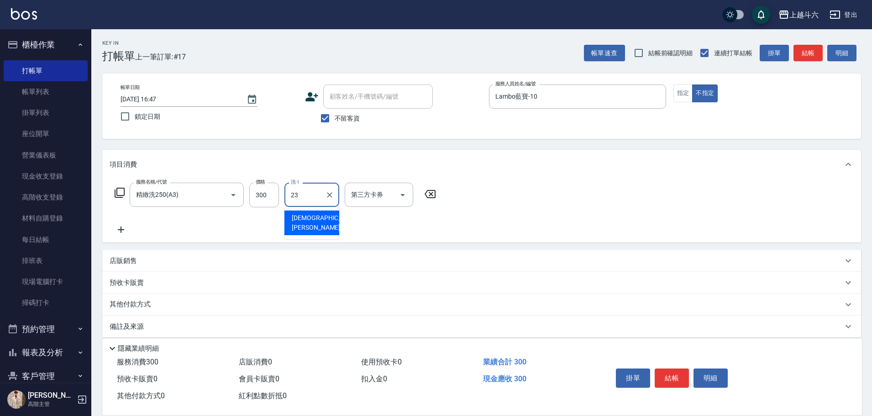
type input "[PERSON_NAME]-23"
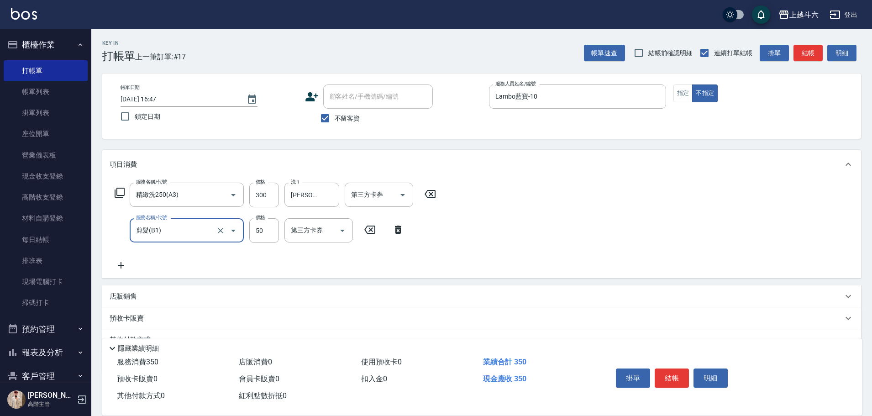
type input "剪髮(B1)"
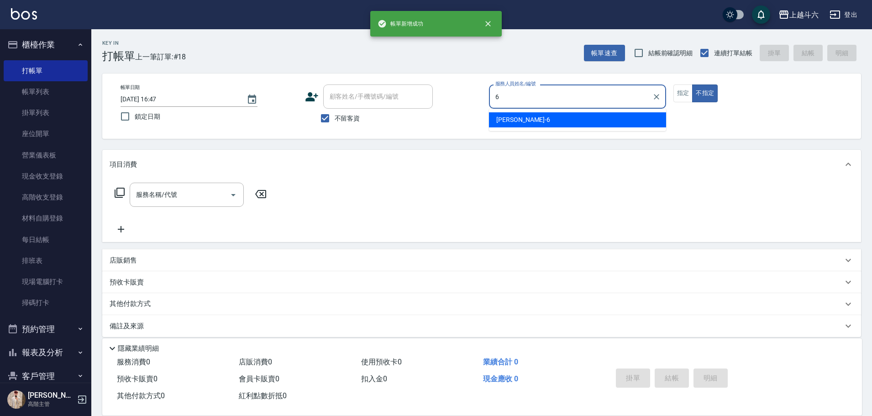
type input "[PERSON_NAME]-6"
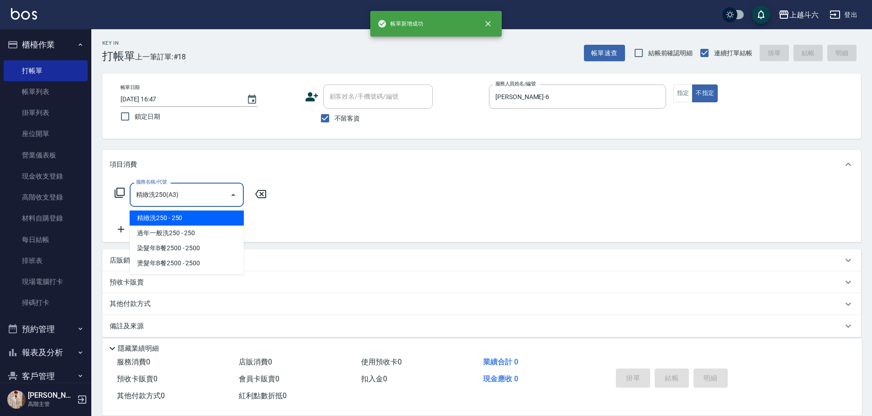
type input "精緻洗250(A3)"
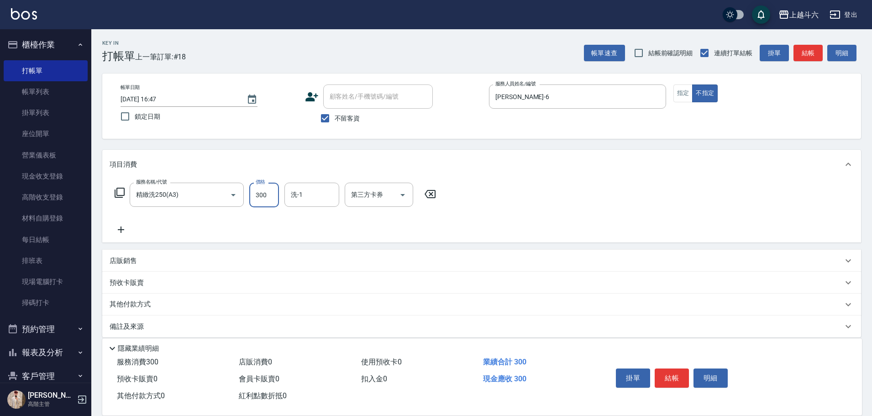
type input "300"
type input "萱芸-32"
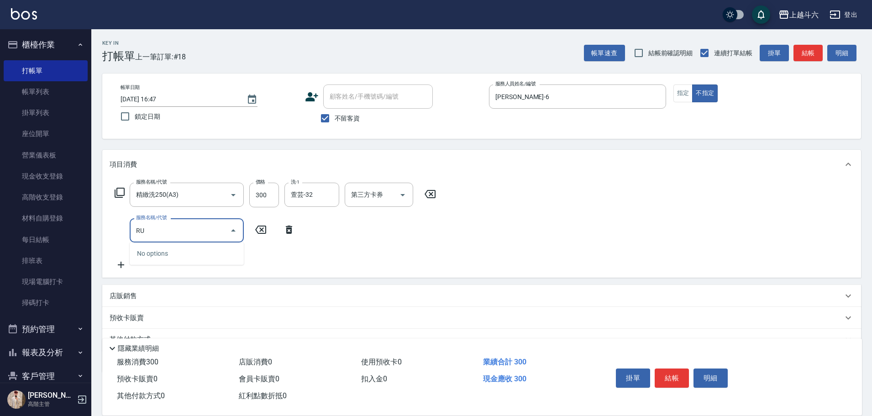
type input "R"
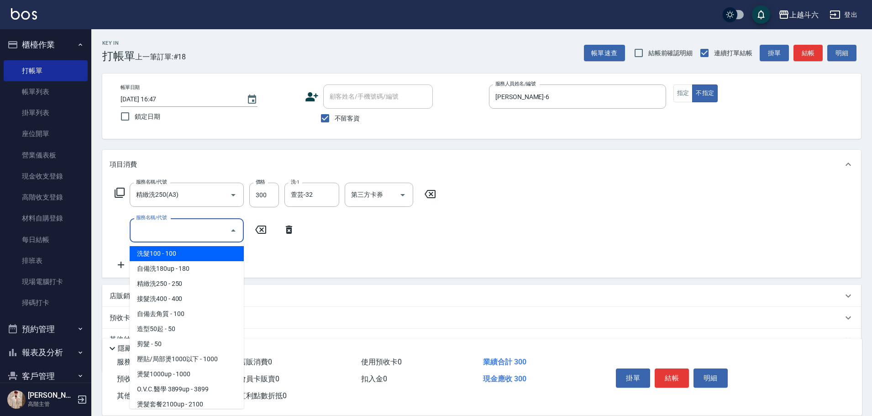
type input "C"
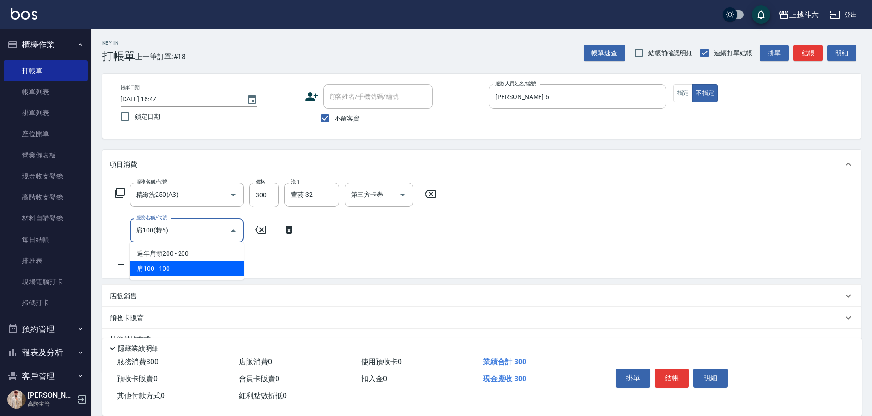
type input "肩100(特6)"
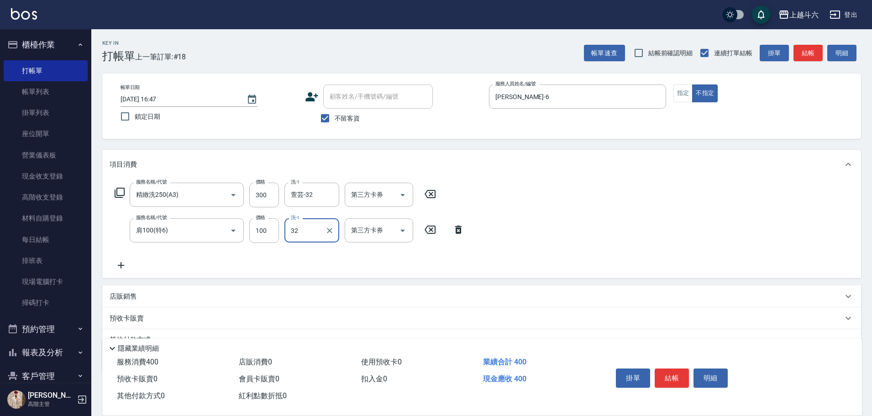
type input "萱芸-32"
click at [217, 188] on icon "Clear" at bounding box center [220, 230] width 9 height 9
type input "肩100(特6)"
click at [220, 188] on icon "Clear" at bounding box center [220, 230] width 5 height 5
type input "剪髮(B1)"
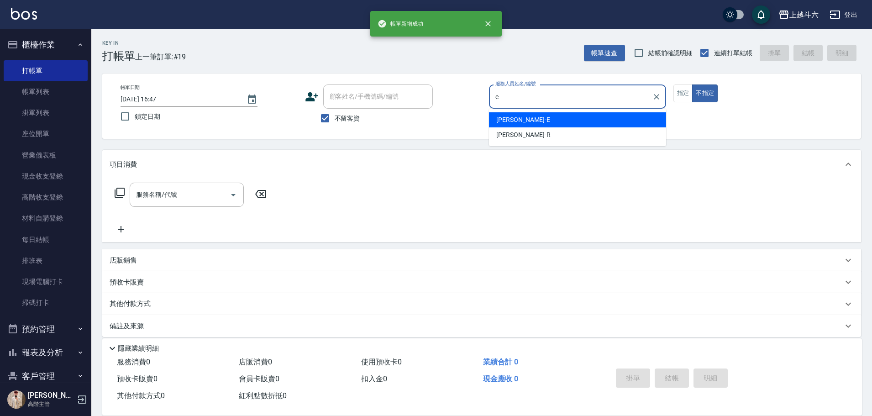
type input "[PERSON_NAME]"
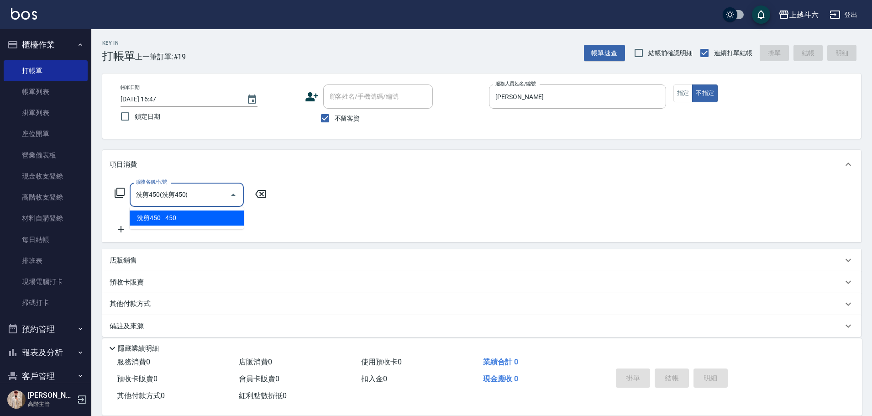
type input "洗剪450"
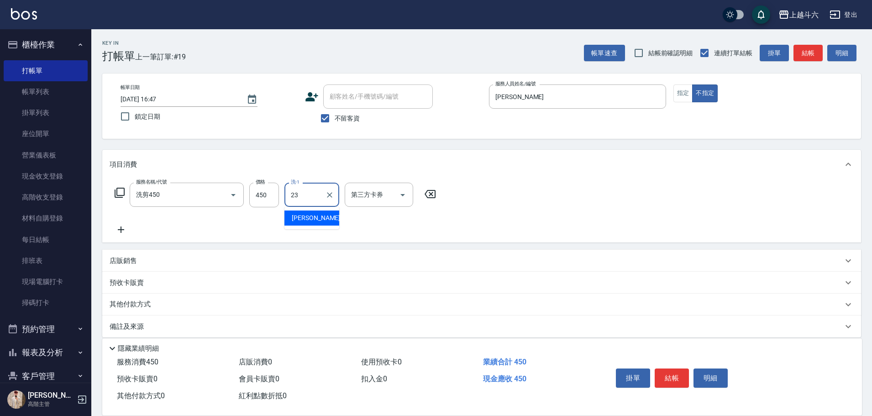
type input "[PERSON_NAME]-23"
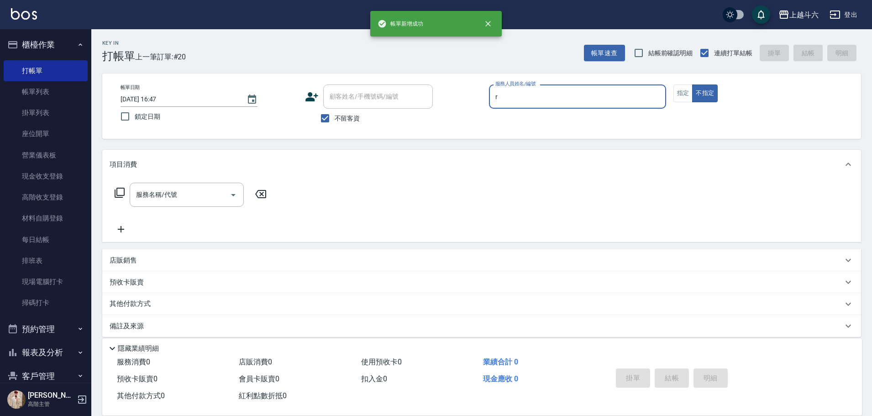
type input "[PERSON_NAME]"
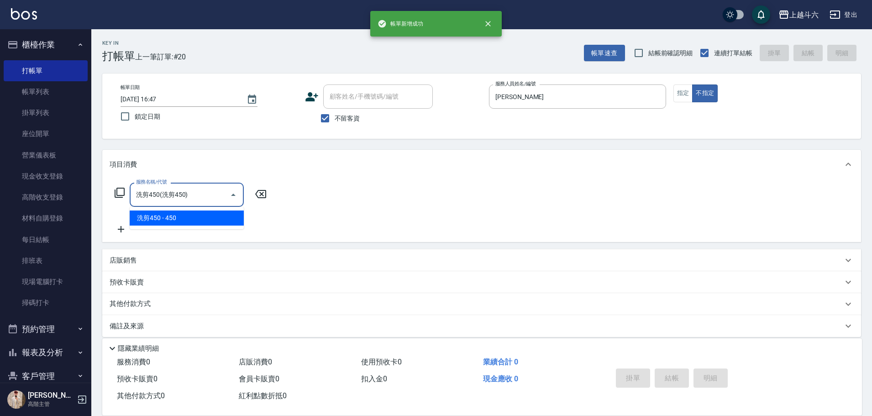
type input "洗剪450"
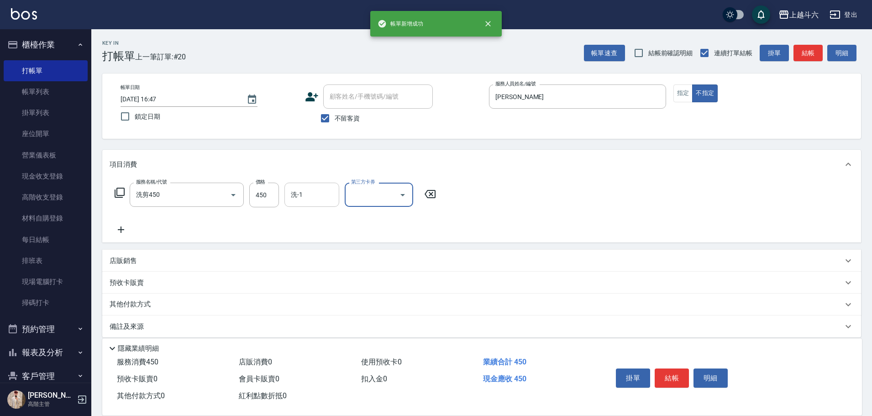
click at [320, 188] on input "洗-1" at bounding box center [312, 195] width 47 height 16
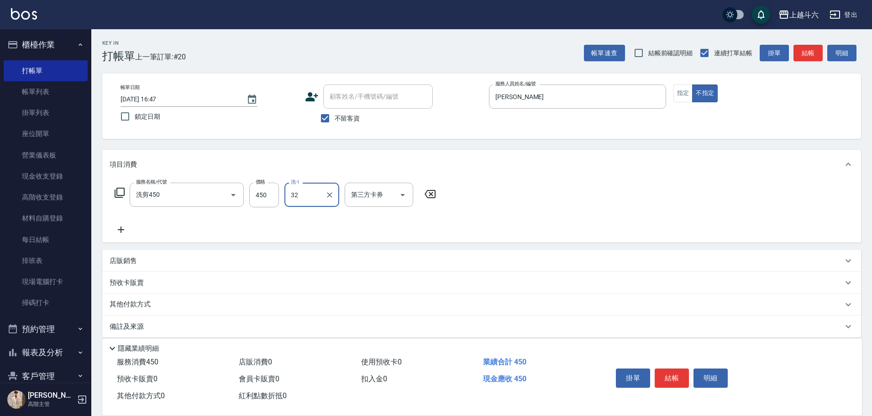
type input "萱芸-32"
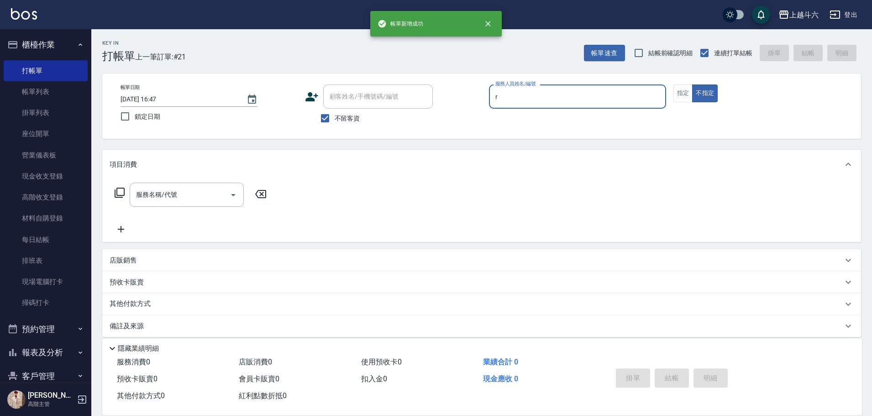
type input "[PERSON_NAME]"
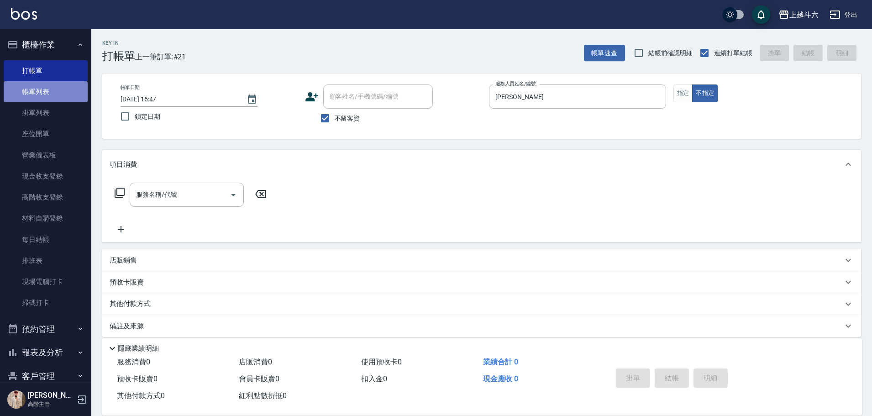
click at [54, 92] on link "帳單列表" at bounding box center [46, 91] width 84 height 21
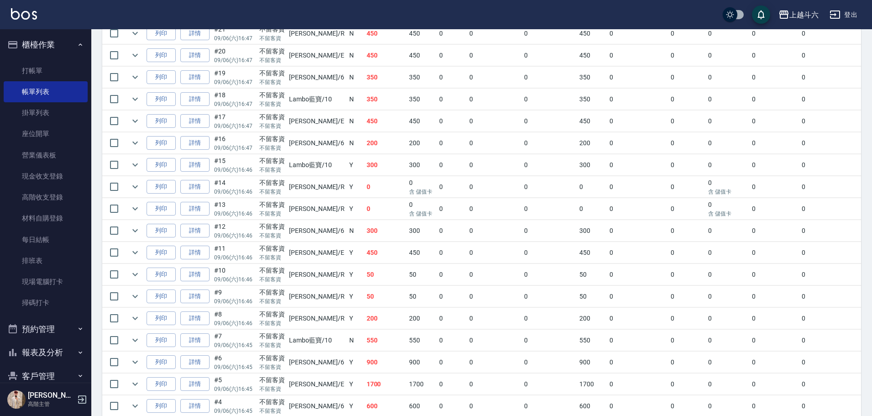
scroll to position [320, 0]
